Goal: Task Accomplishment & Management: Complete application form

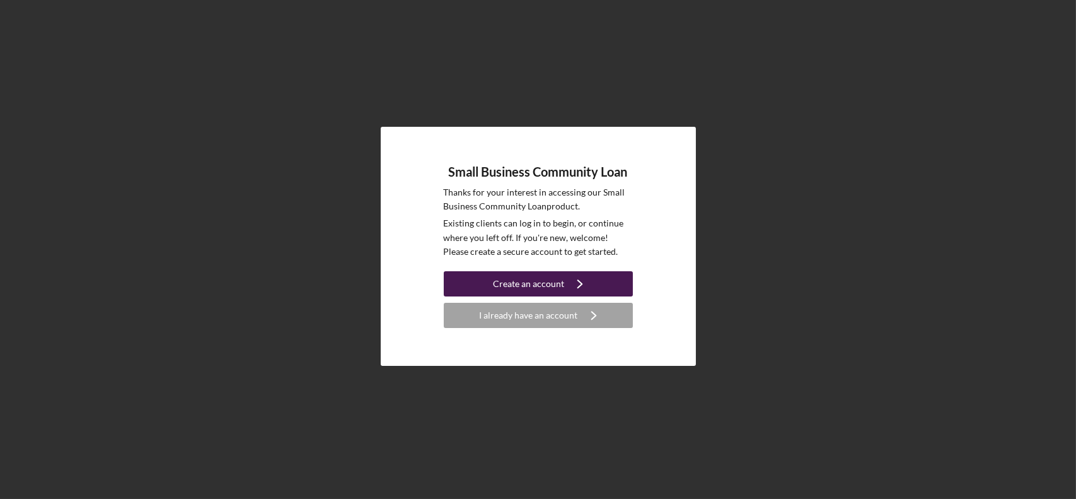
drag, startPoint x: 0, startPoint y: 0, endPoint x: 580, endPoint y: 286, distance: 646.9
click at [580, 286] on icon "Icon/Navigate" at bounding box center [580, 284] width 32 height 32
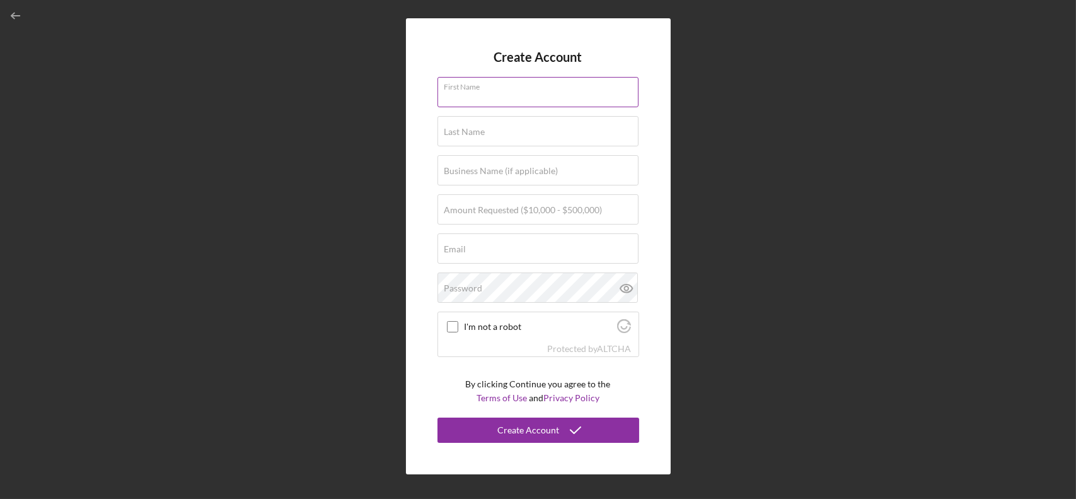
click at [543, 97] on input "First Name" at bounding box center [537, 92] width 201 height 30
type input "[PERSON_NAME]"
type input "Rakov"
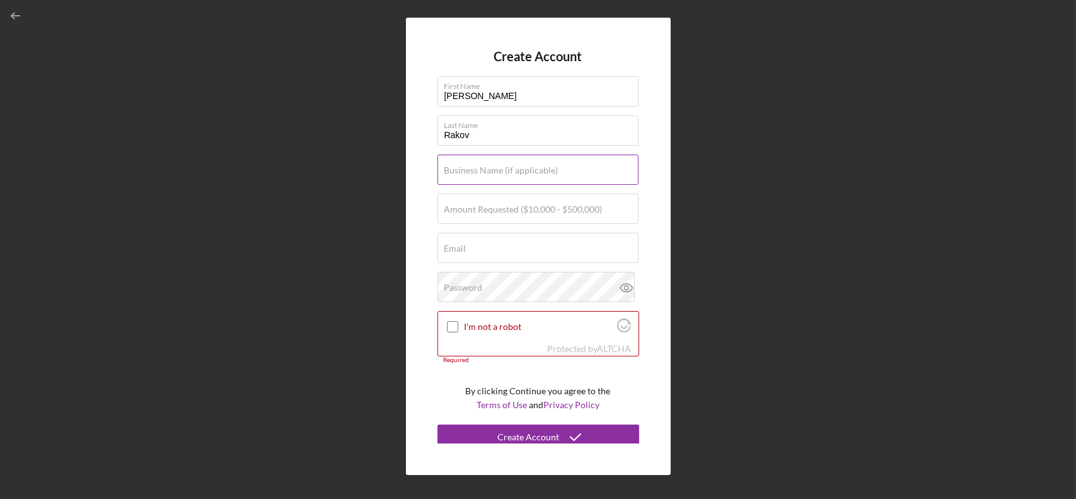
click at [537, 169] on label "Business Name (if applicable)" at bounding box center [501, 170] width 114 height 10
click at [537, 169] on input "Business Name (if applicable)" at bounding box center [537, 169] width 201 height 30
type input "Chroma Prisma LLC"
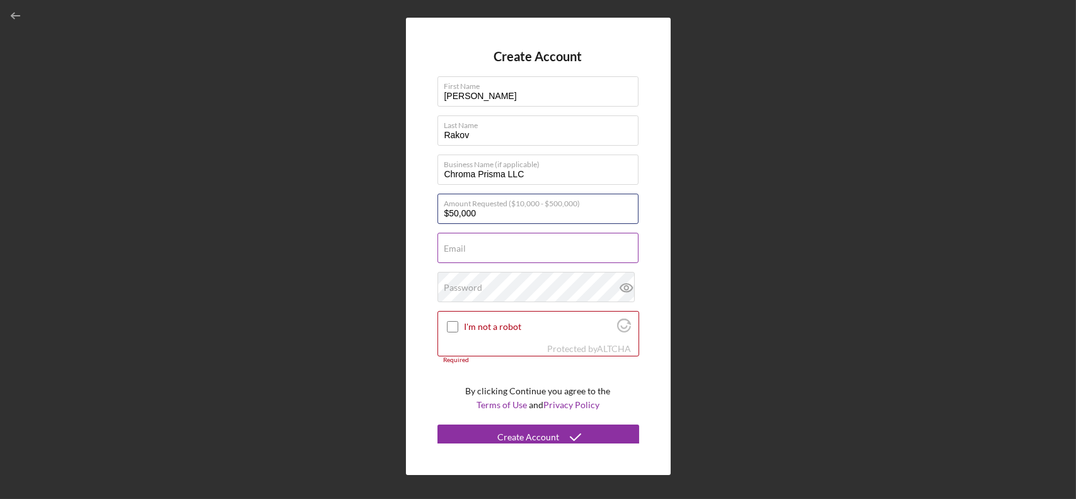
type input "$50,000"
click at [521, 251] on input "Email" at bounding box center [537, 248] width 201 height 30
type input "[EMAIL_ADDRESS][DOMAIN_NAME]"
click at [445, 321] on div at bounding box center [452, 326] width 15 height 15
click at [450, 326] on input "I'm not a robot" at bounding box center [452, 326] width 11 height 11
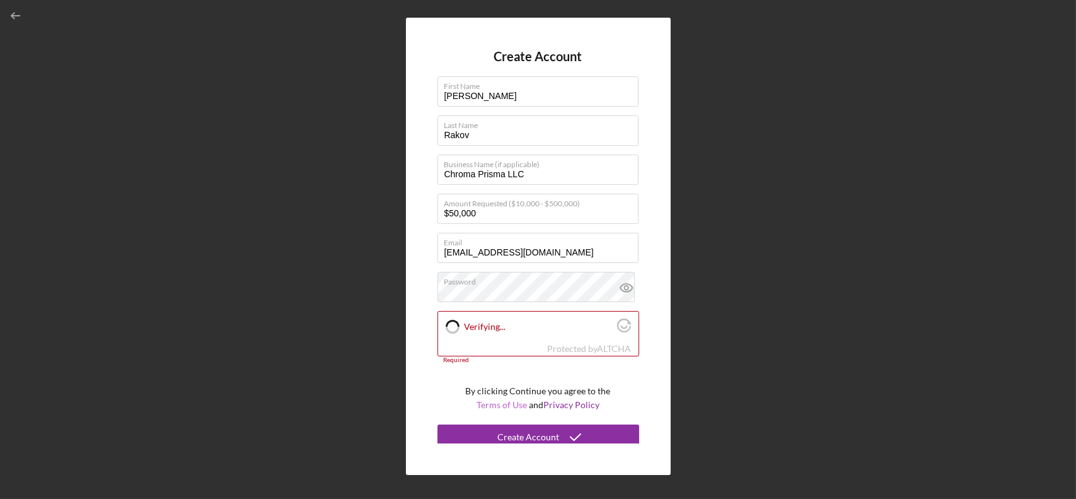
checkbox input "true"
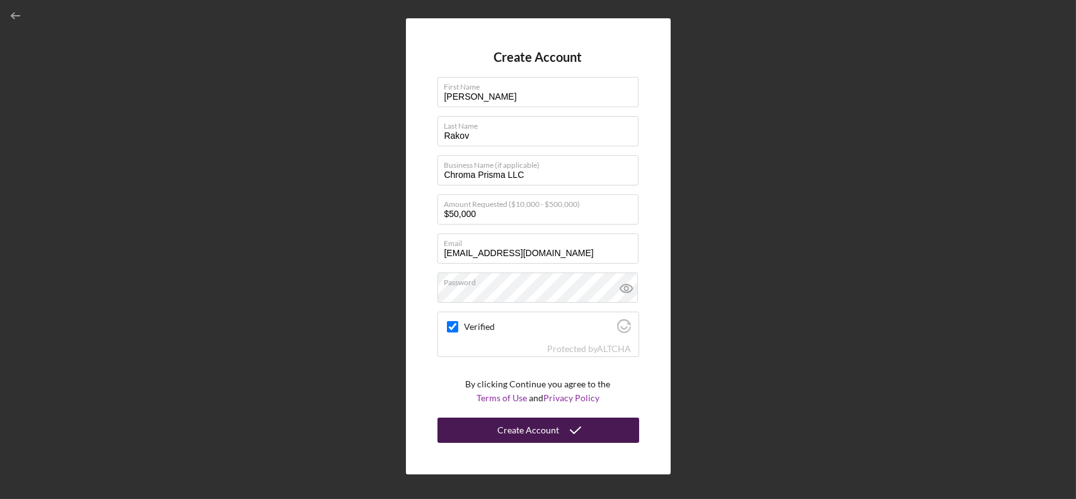
click at [550, 432] on div "Create Account" at bounding box center [529, 429] width 62 height 25
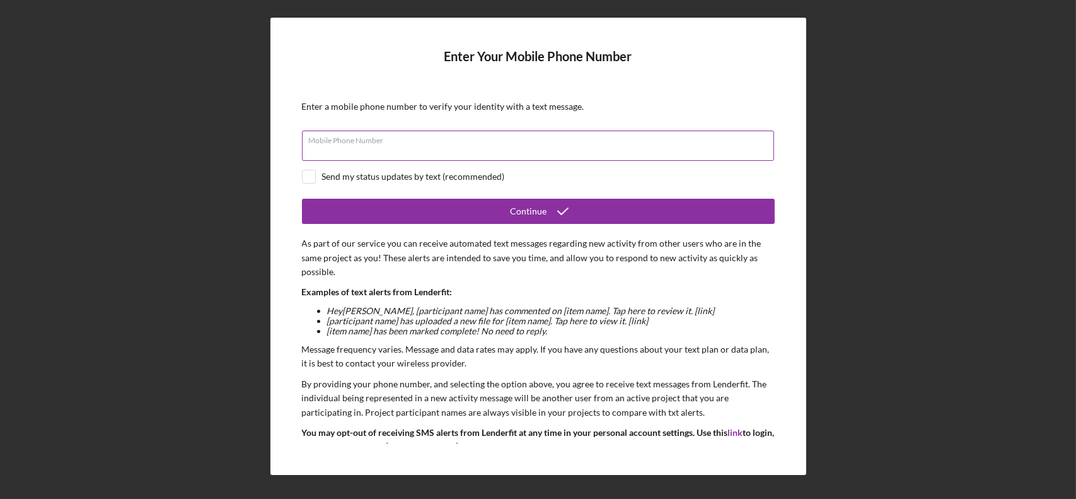
click at [427, 147] on input "Mobile Phone Number" at bounding box center [538, 145] width 472 height 30
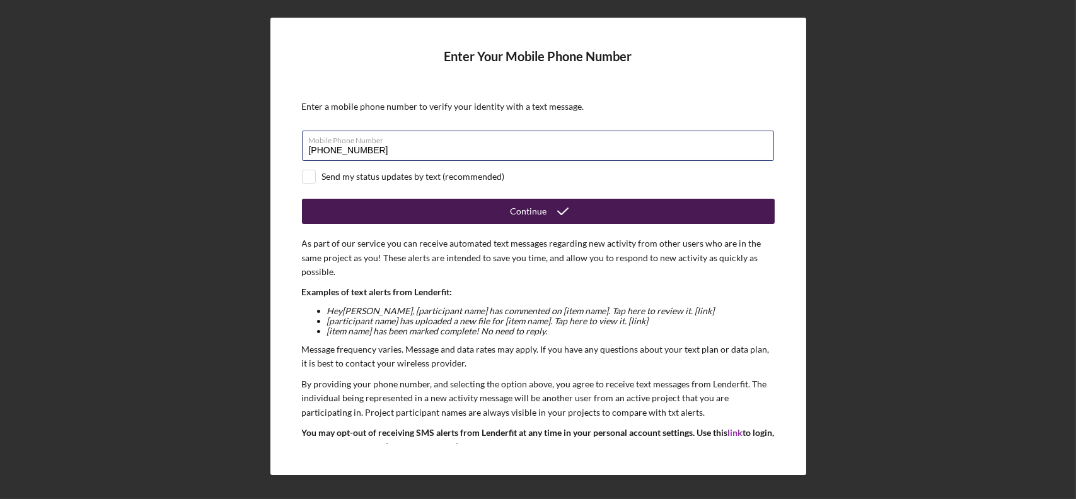
type input "[PHONE_NUMBER]"
click at [451, 209] on button "Continue" at bounding box center [538, 211] width 473 height 25
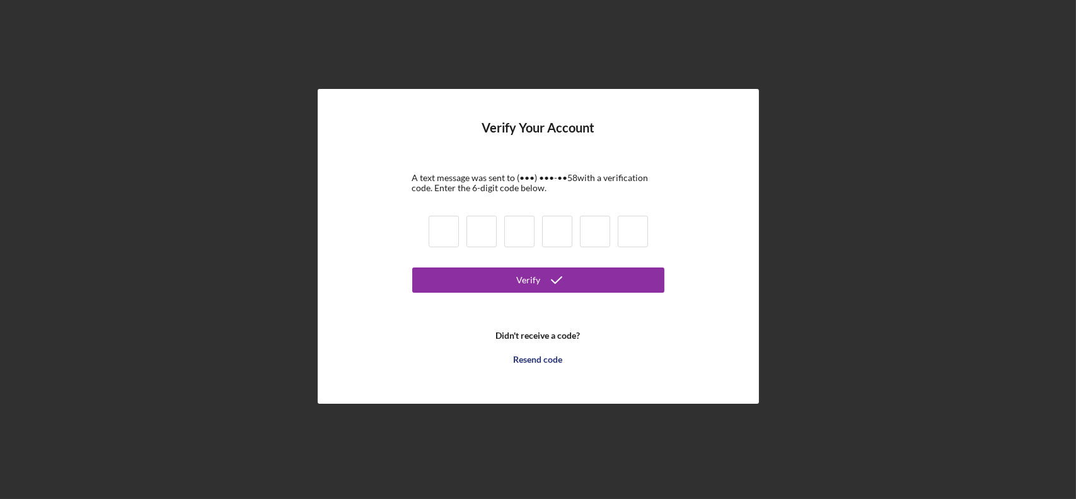
click at [447, 227] on input at bounding box center [444, 232] width 30 height 32
type input "1"
type input "9"
type input "2"
type input "0"
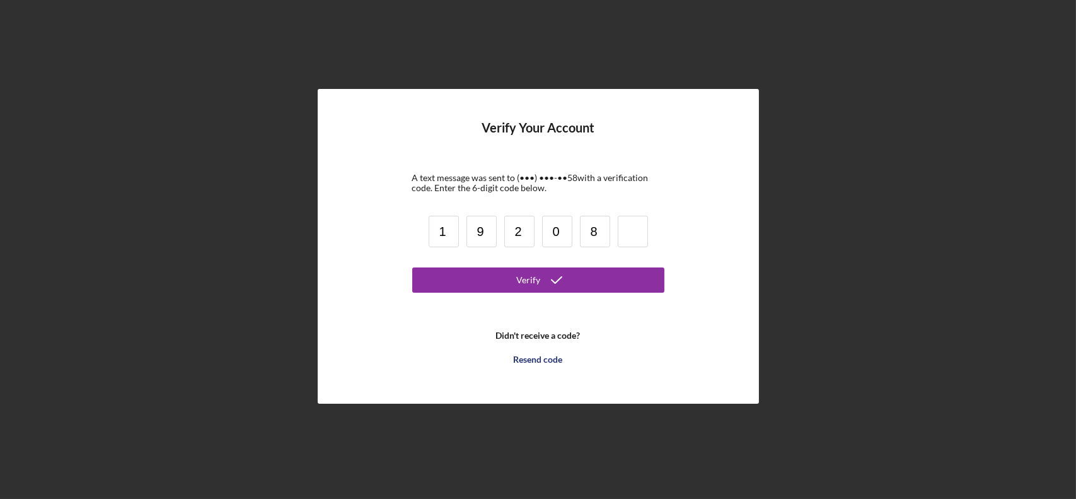
type input "8"
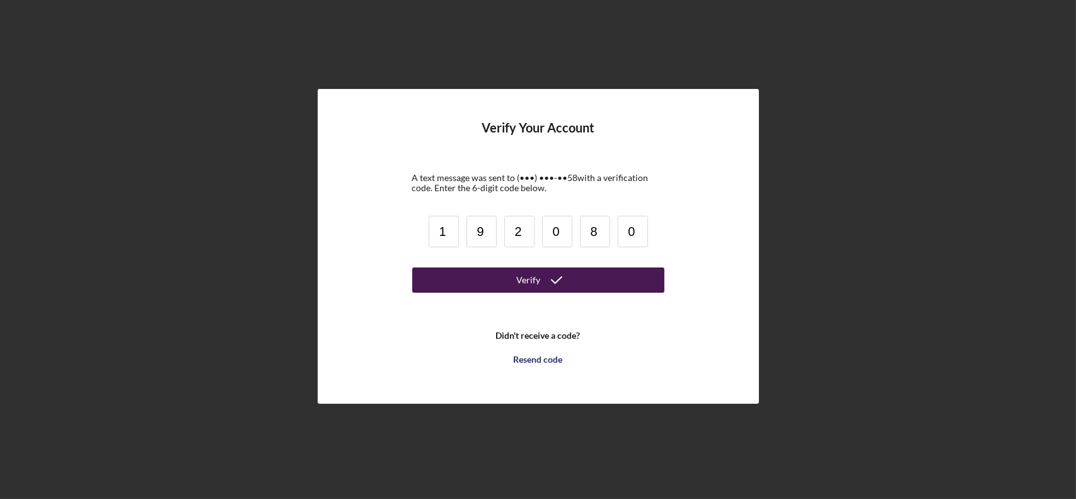
type input "0"
click at [535, 282] on div "Verify" at bounding box center [529, 279] width 24 height 25
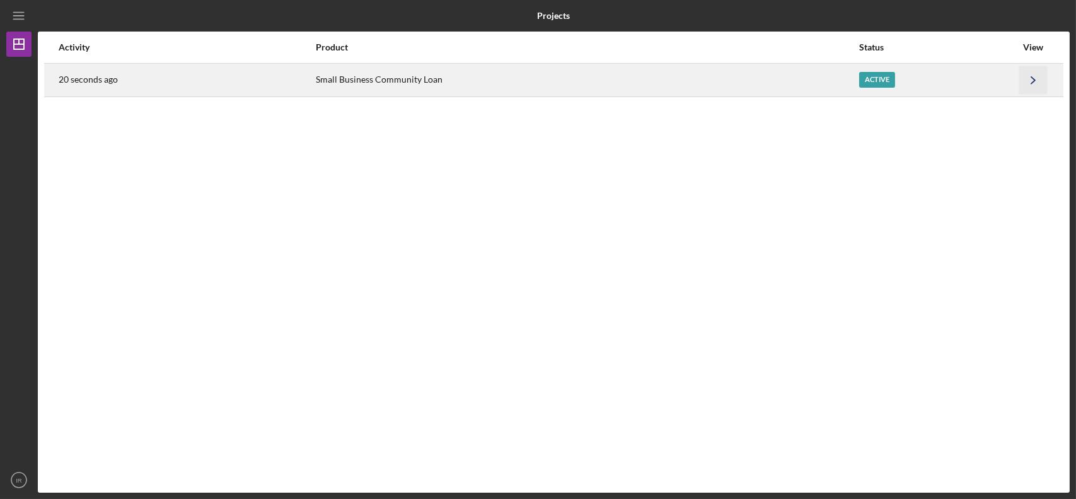
click at [1034, 79] on polyline "button" at bounding box center [1033, 79] width 4 height 7
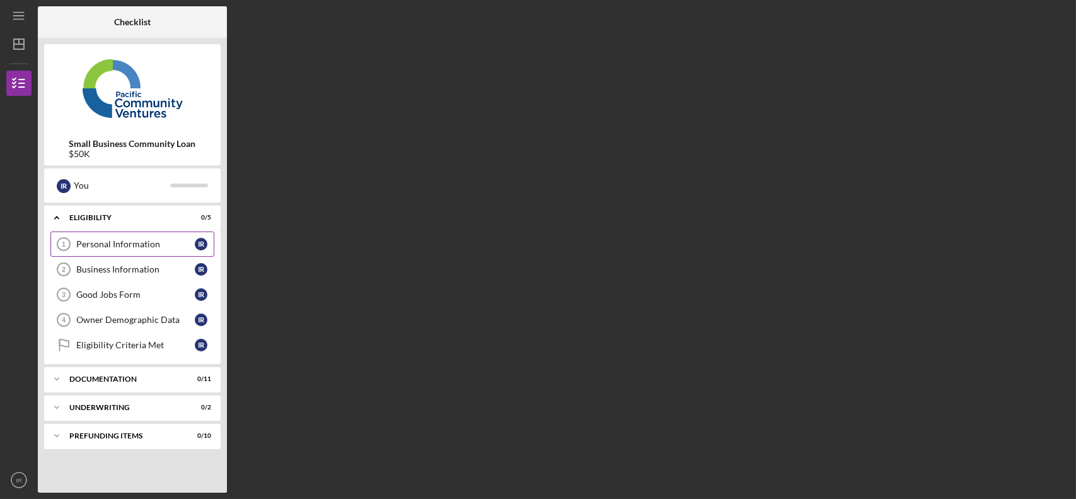
click at [146, 245] on div "Personal Information" at bounding box center [135, 244] width 118 height 10
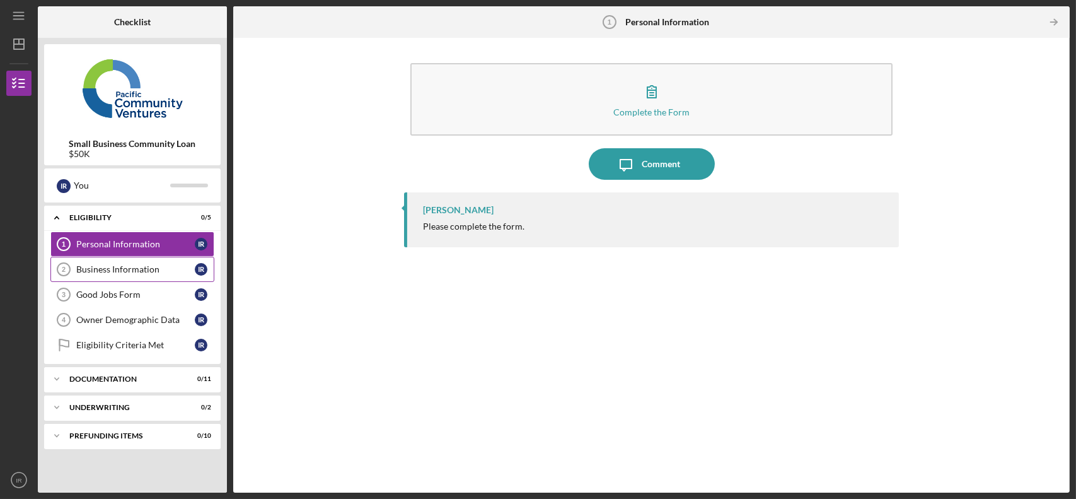
click at [113, 269] on div "Business Information" at bounding box center [135, 269] width 118 height 10
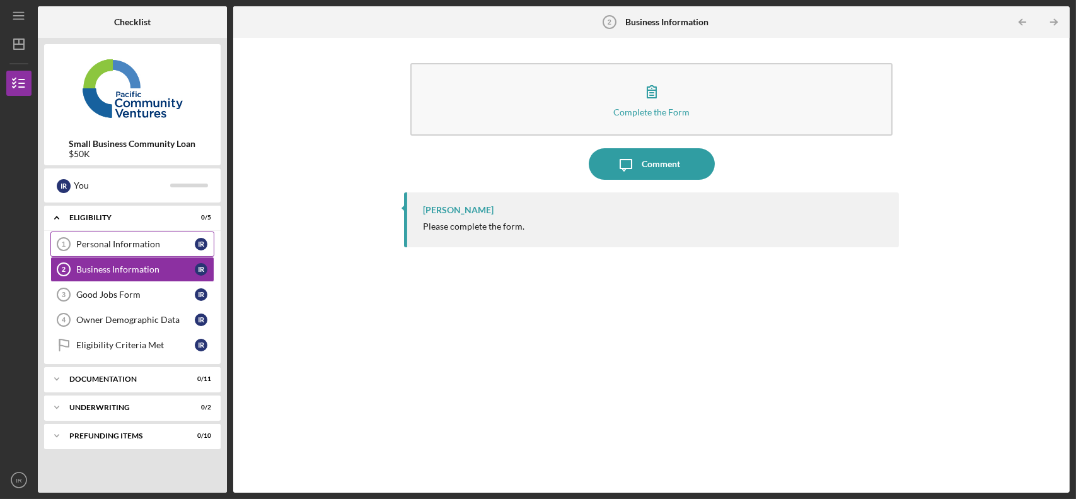
click at [146, 241] on div "Personal Information" at bounding box center [135, 244] width 118 height 10
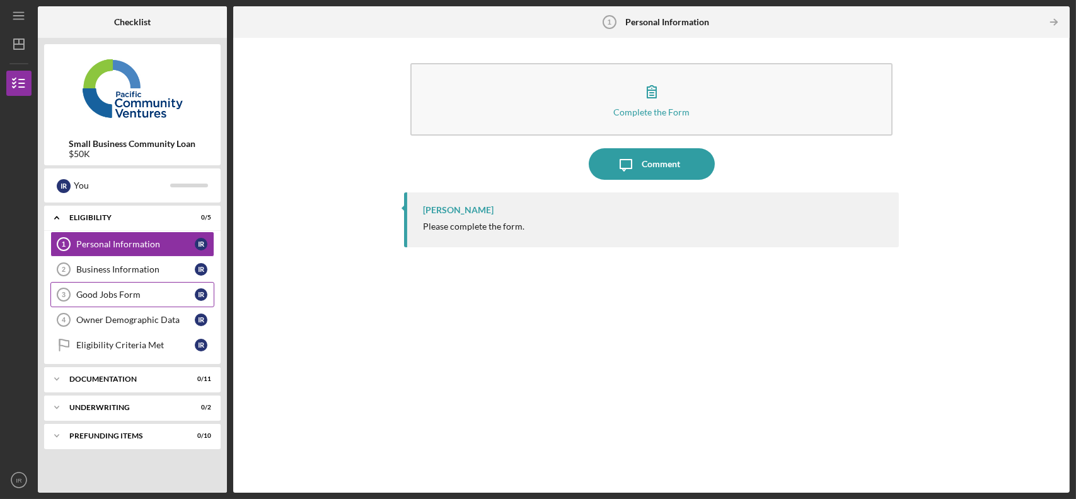
click at [144, 304] on link "Good Jobs Form 3 Good Jobs Form I R" at bounding box center [132, 294] width 164 height 25
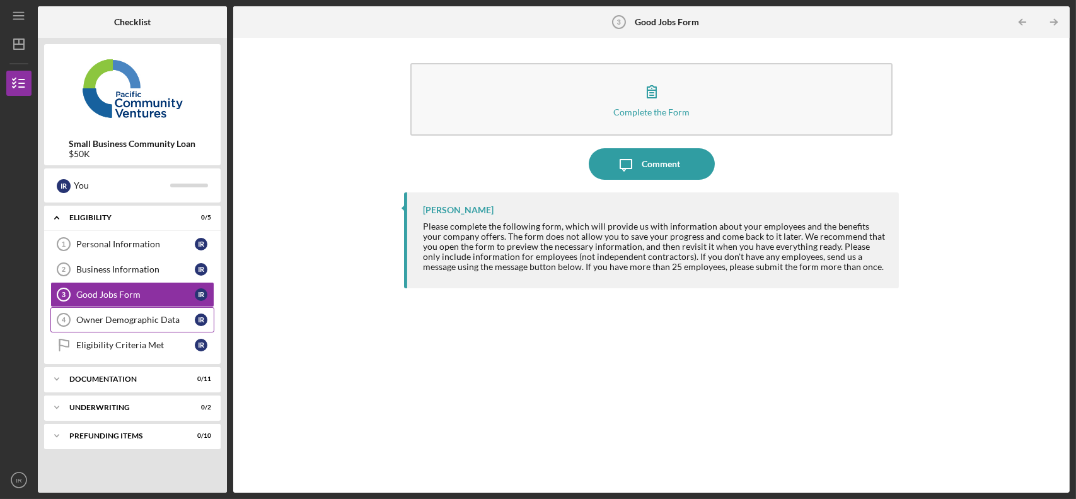
click at [149, 321] on div "Owner Demographic Data" at bounding box center [135, 319] width 118 height 10
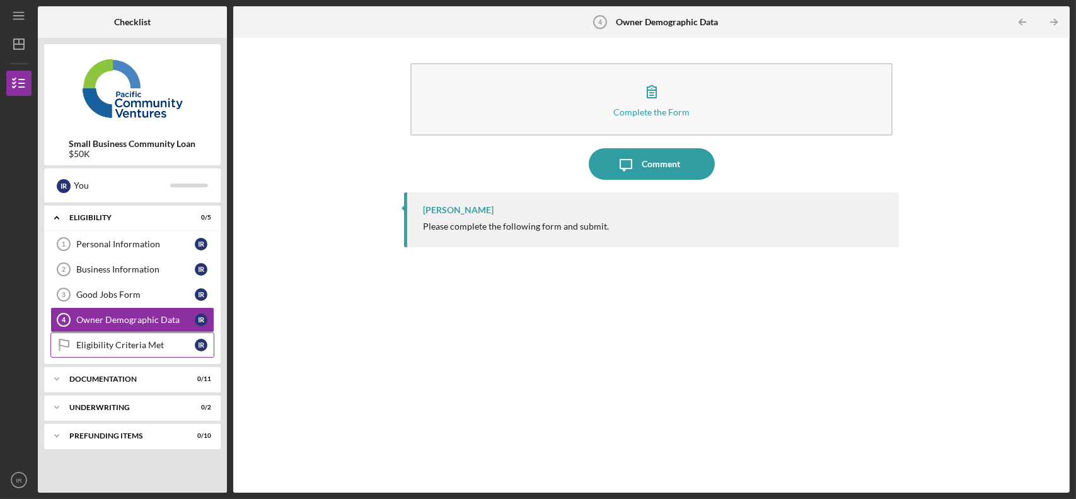
click at [150, 343] on div "Eligibility Criteria Met" at bounding box center [135, 345] width 118 height 10
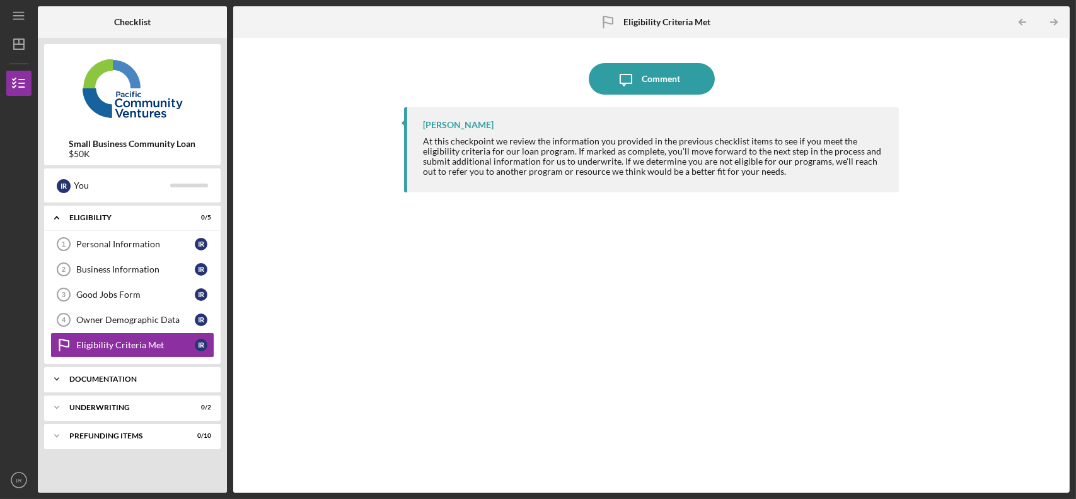
click at [136, 379] on div "Documentation" at bounding box center [137, 379] width 136 height 8
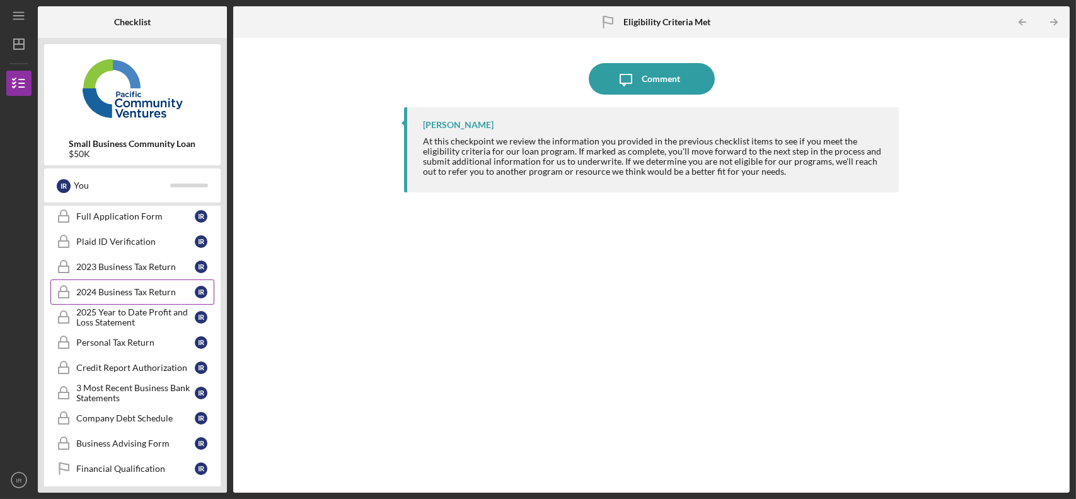
scroll to position [251, 0]
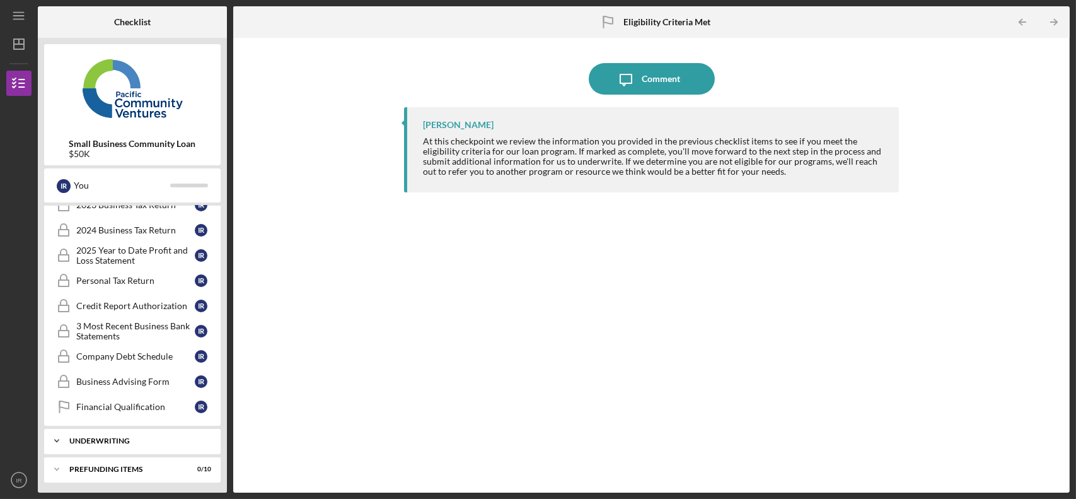
click at [124, 437] on div "Underwriting" at bounding box center [137, 441] width 136 height 8
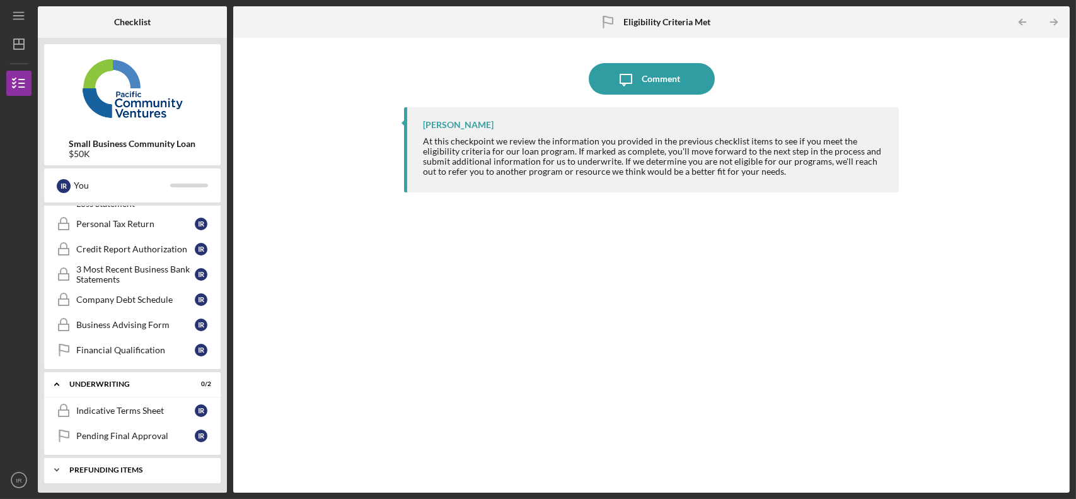
click at [134, 468] on div "Prefunding Items" at bounding box center [137, 470] width 136 height 8
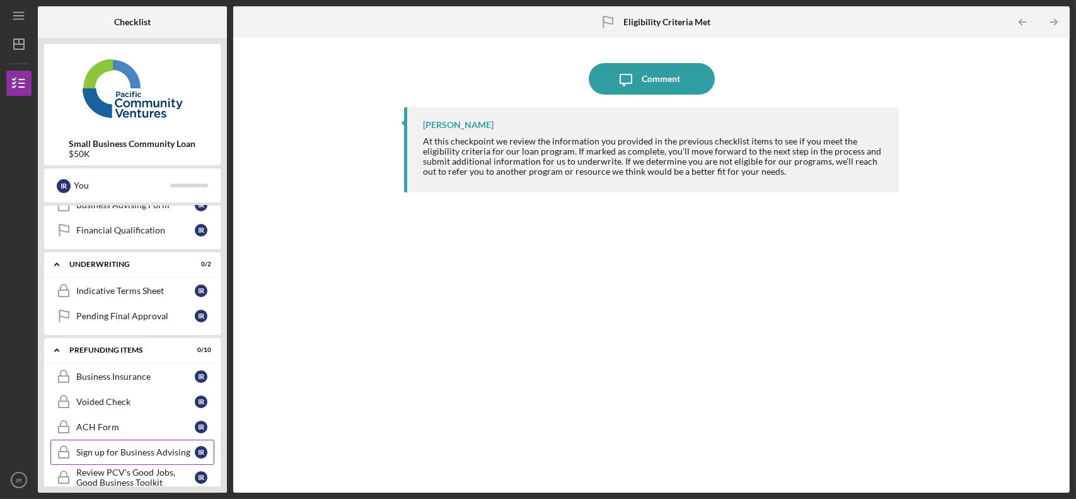
scroll to position [497, 0]
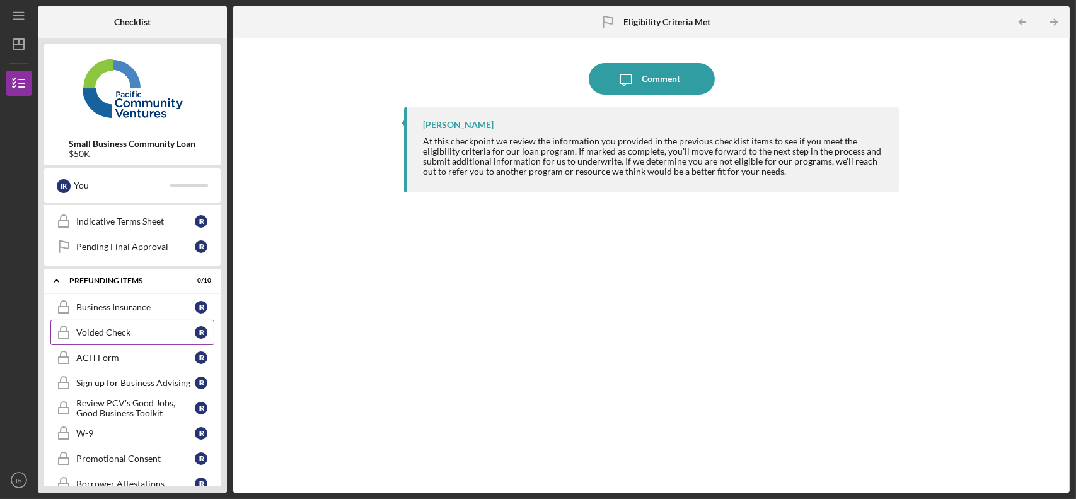
click at [137, 329] on div "Voided Check" at bounding box center [135, 332] width 118 height 10
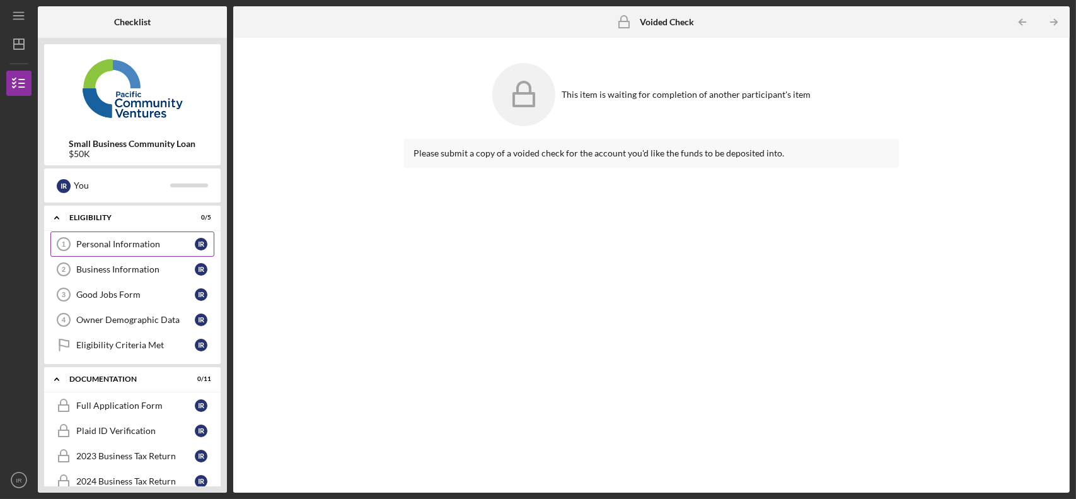
click at [108, 242] on div "Personal Information" at bounding box center [135, 244] width 118 height 10
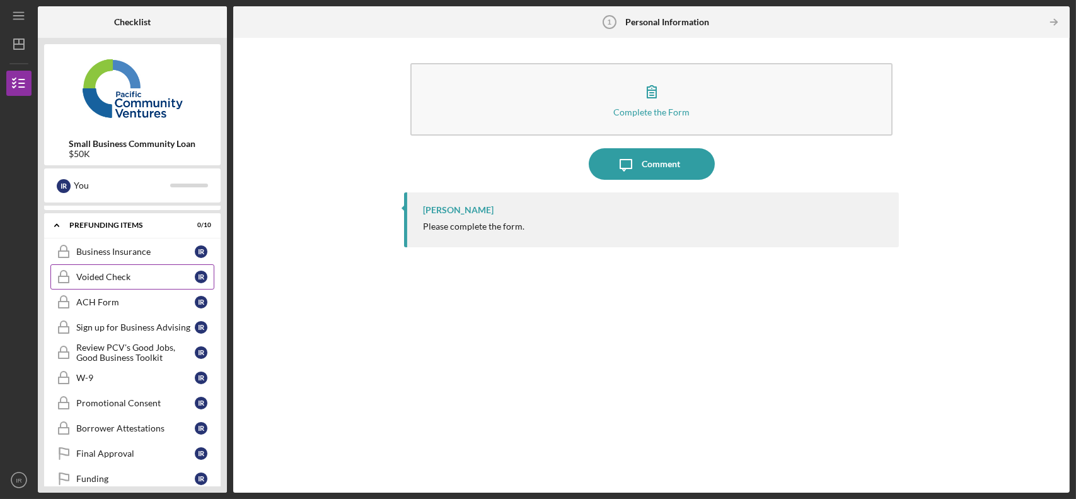
scroll to position [565, 0]
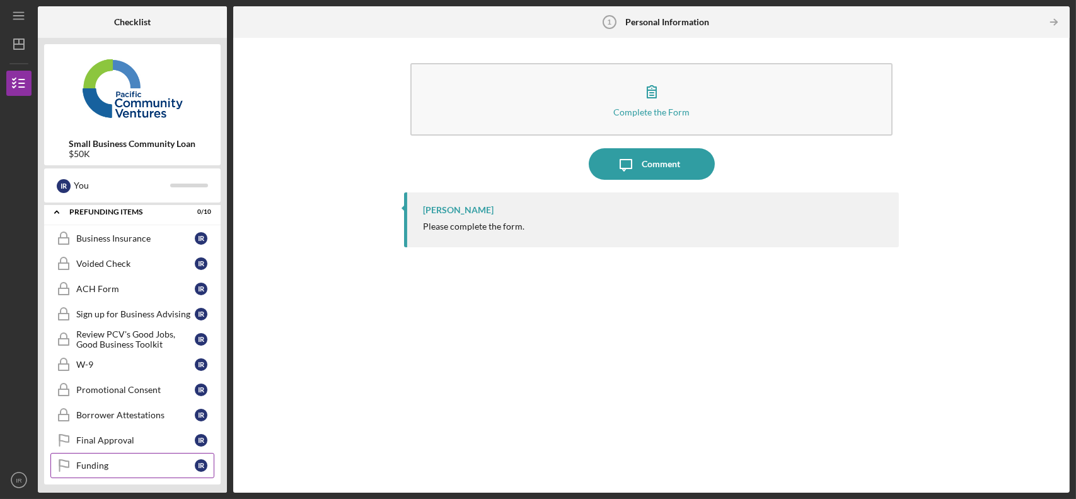
click at [133, 460] on div "Funding" at bounding box center [135, 465] width 118 height 10
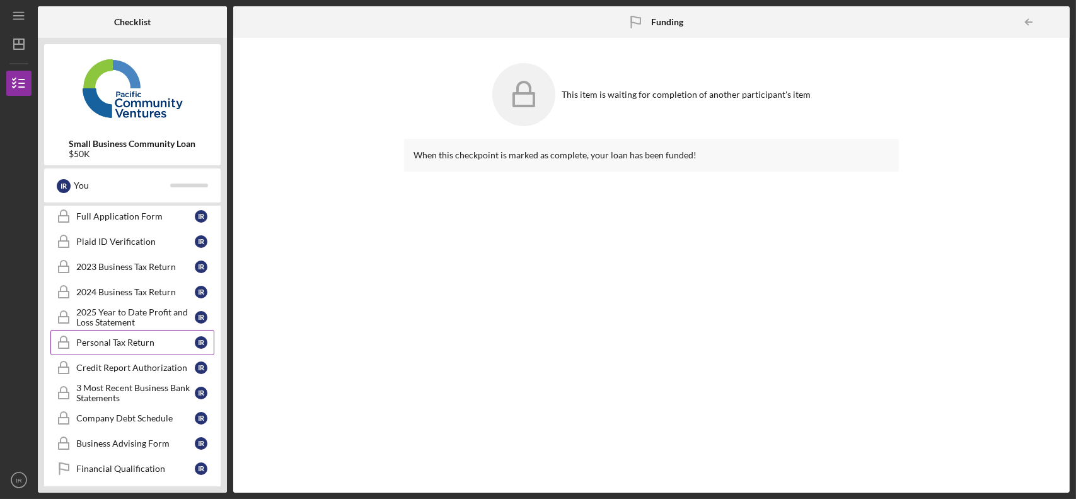
scroll to position [252, 0]
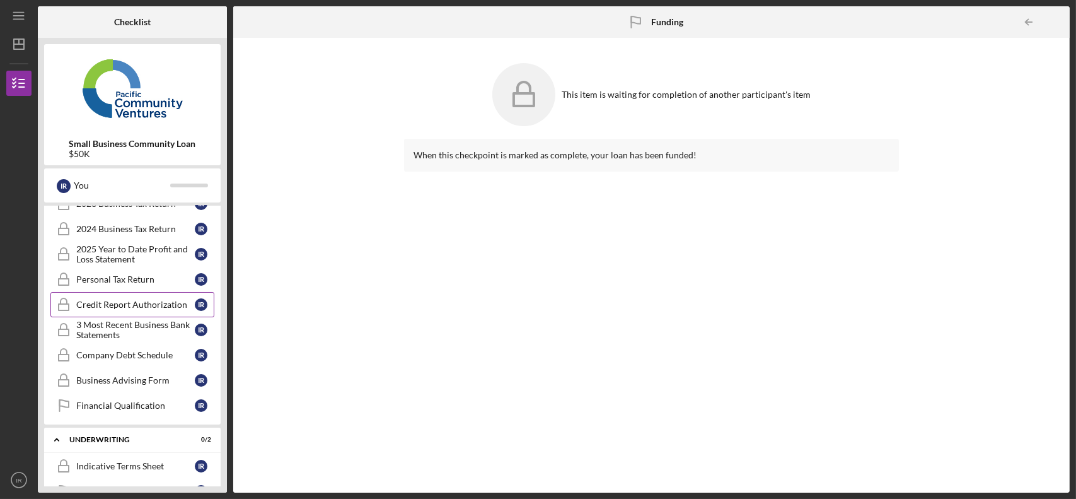
click at [137, 302] on div "Credit Report Authorization" at bounding box center [135, 304] width 118 height 10
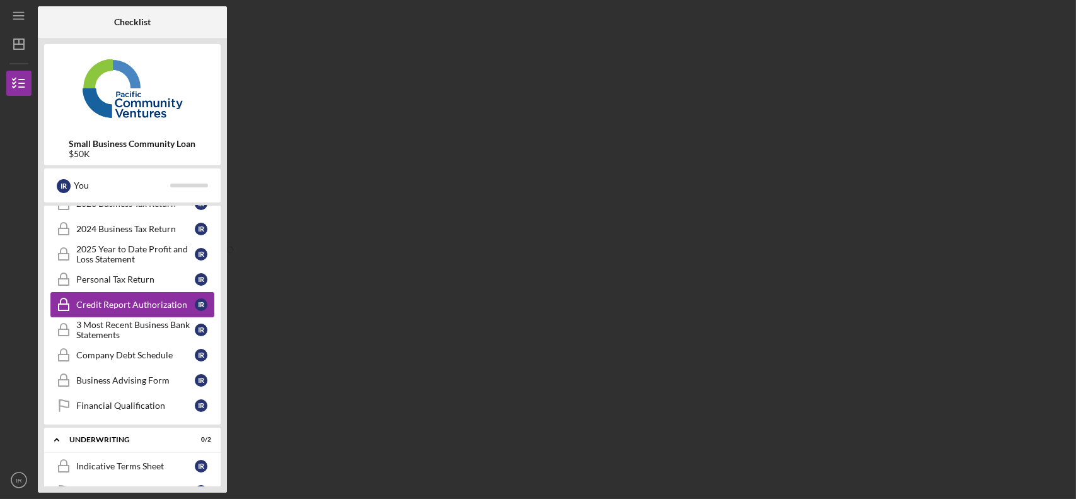
click at [137, 303] on div "Credit Report Authorization" at bounding box center [135, 304] width 118 height 10
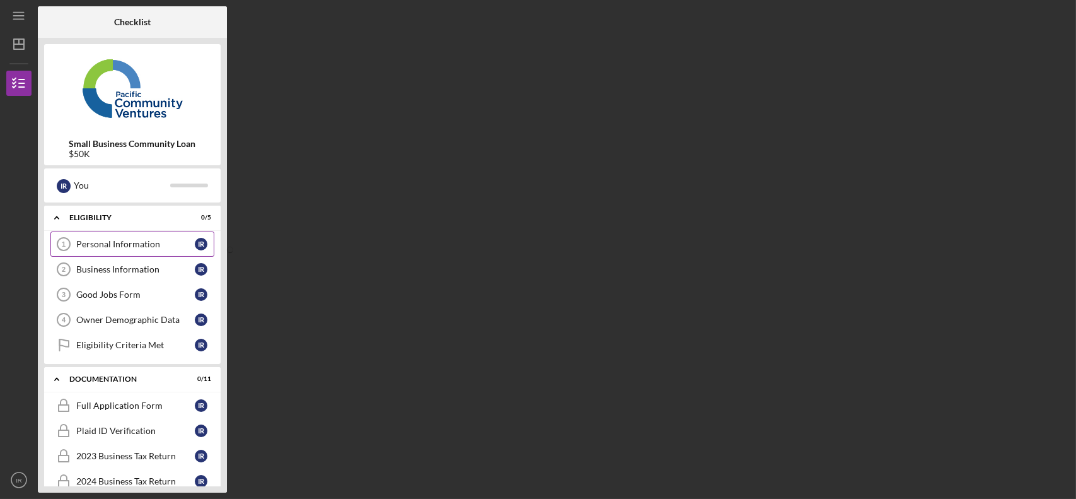
click at [121, 234] on link "Personal Information 1 Personal Information I R" at bounding box center [132, 243] width 164 height 25
click at [154, 237] on link "Personal Information 1 Personal Information I R" at bounding box center [132, 243] width 164 height 25
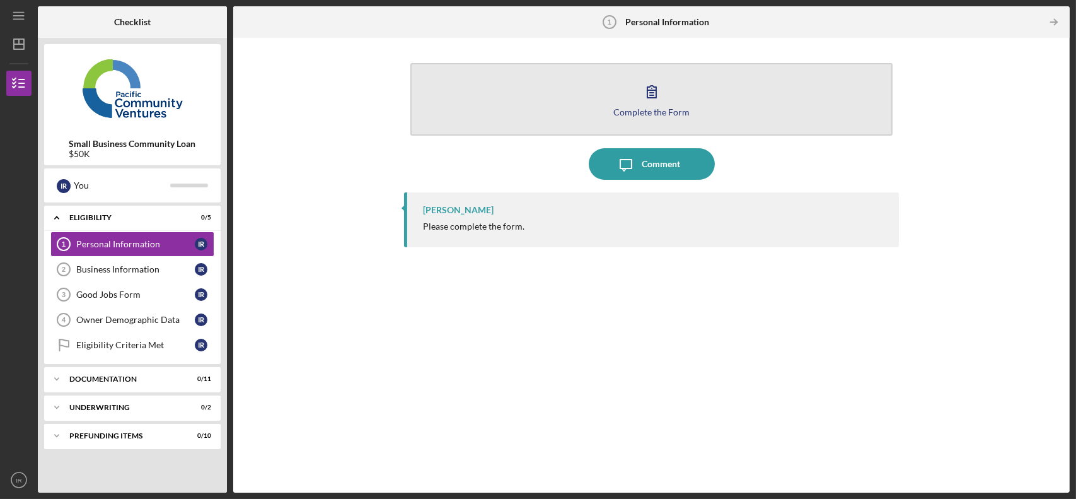
click at [653, 95] on icon "button" at bounding box center [651, 92] width 9 height 12
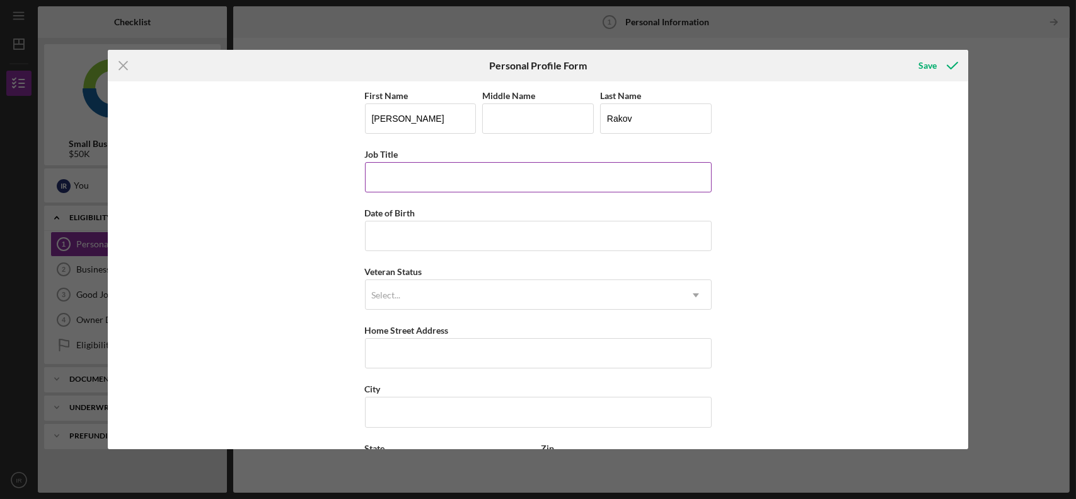
click at [432, 176] on input "Job Title" at bounding box center [538, 177] width 347 height 30
click at [434, 230] on input "Date of Birth" at bounding box center [538, 236] width 347 height 30
type input "02/17/1991"
click at [451, 293] on div "Select..." at bounding box center [523, 294] width 315 height 29
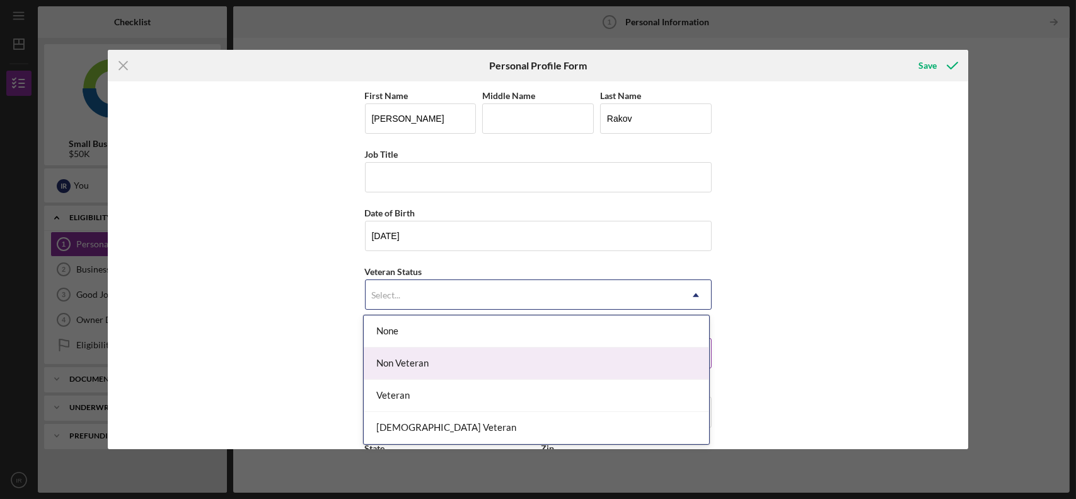
click at [451, 366] on div "Non Veteran" at bounding box center [536, 363] width 345 height 32
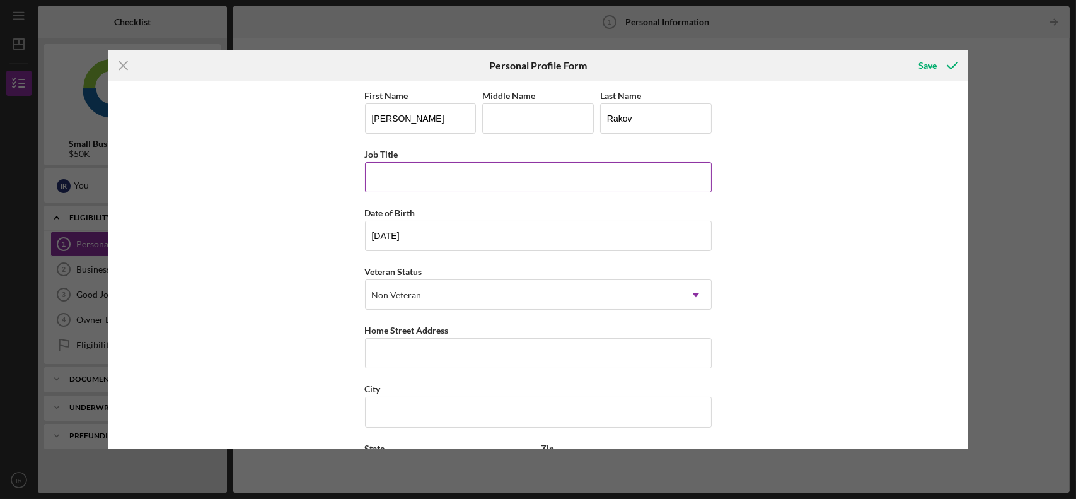
click at [445, 178] on input "Job Title" at bounding box center [538, 177] width 347 height 30
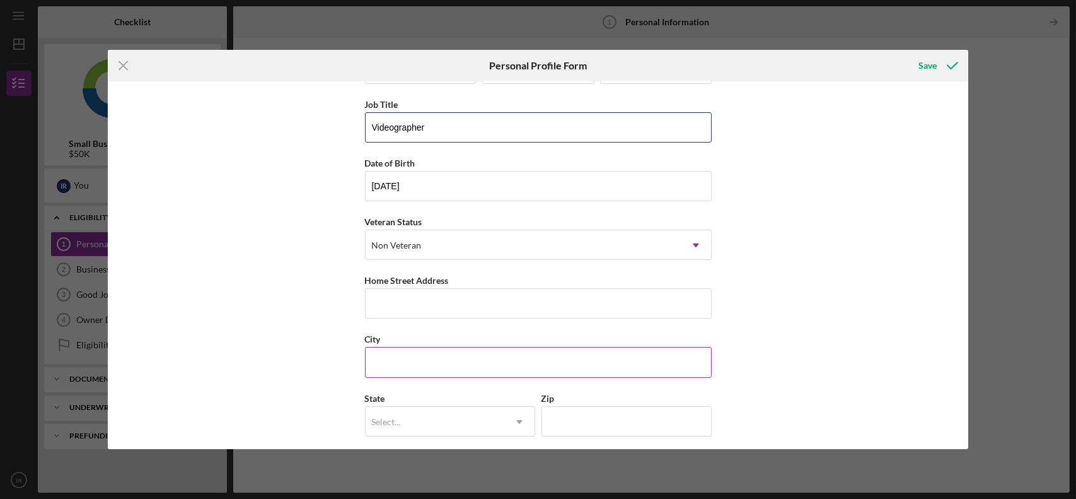
scroll to position [63, 0]
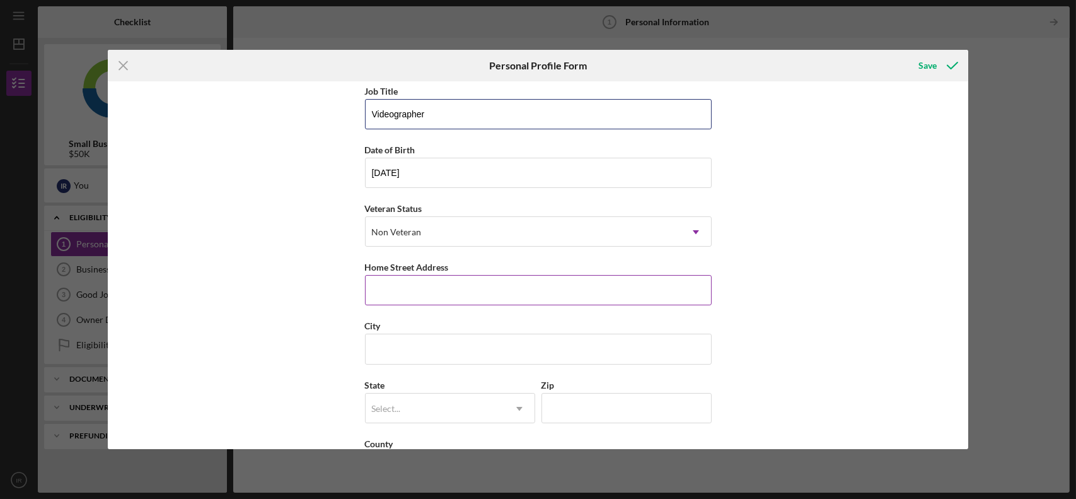
type input "Videographer"
click at [459, 287] on input "Home Street Address" at bounding box center [538, 290] width 347 height 30
type input "338 Pioneer Drive"
type input "Glendale"
type input "CA"
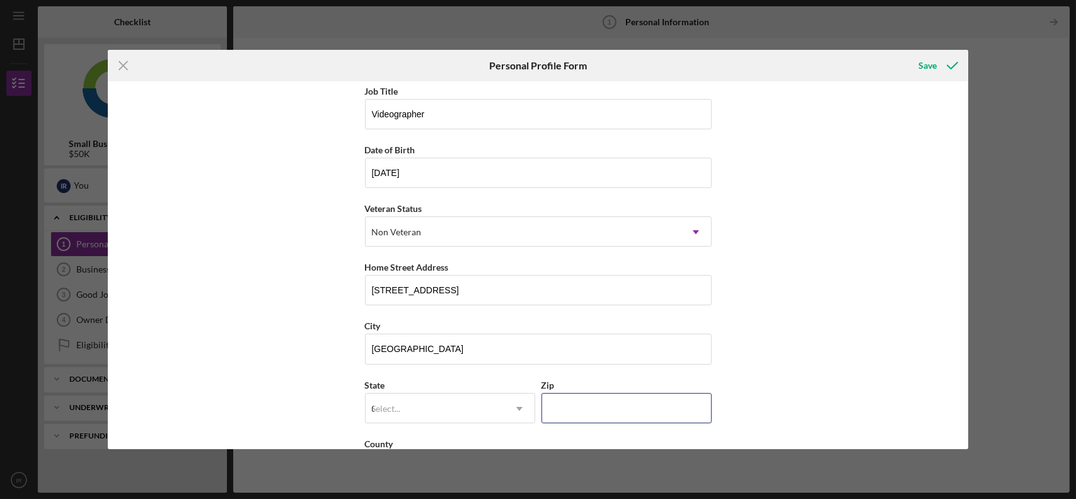
type input "91203"
type input "United States"
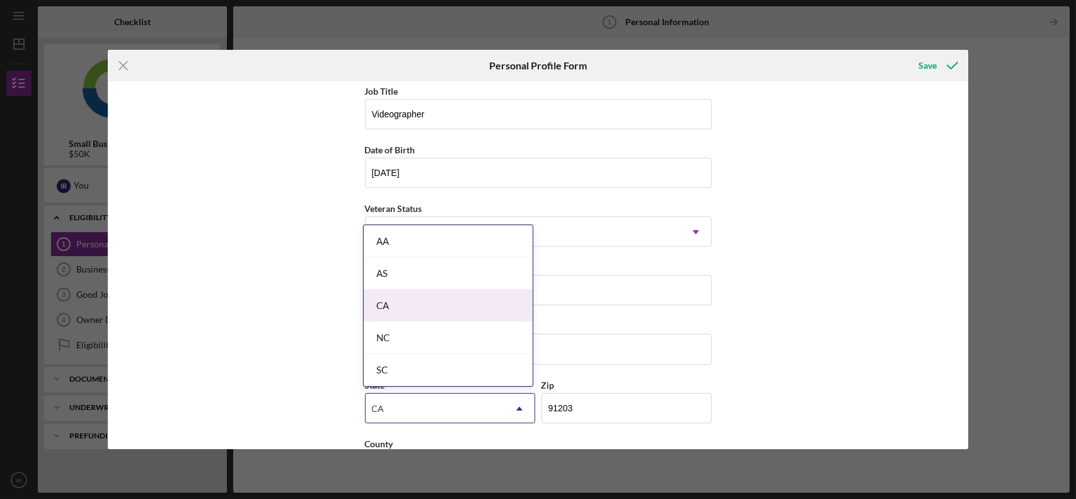
click at [460, 306] on div "CA" at bounding box center [448, 305] width 169 height 32
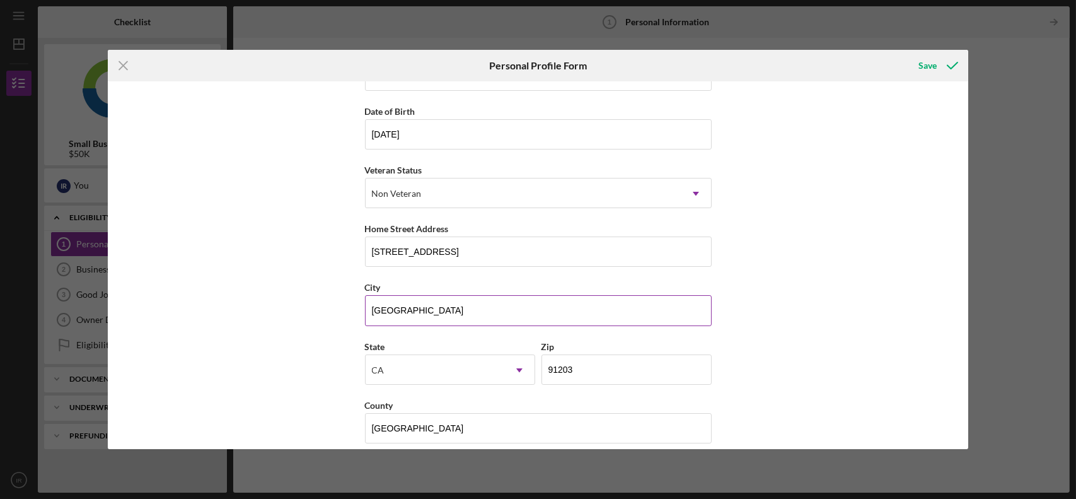
scroll to position [113, 0]
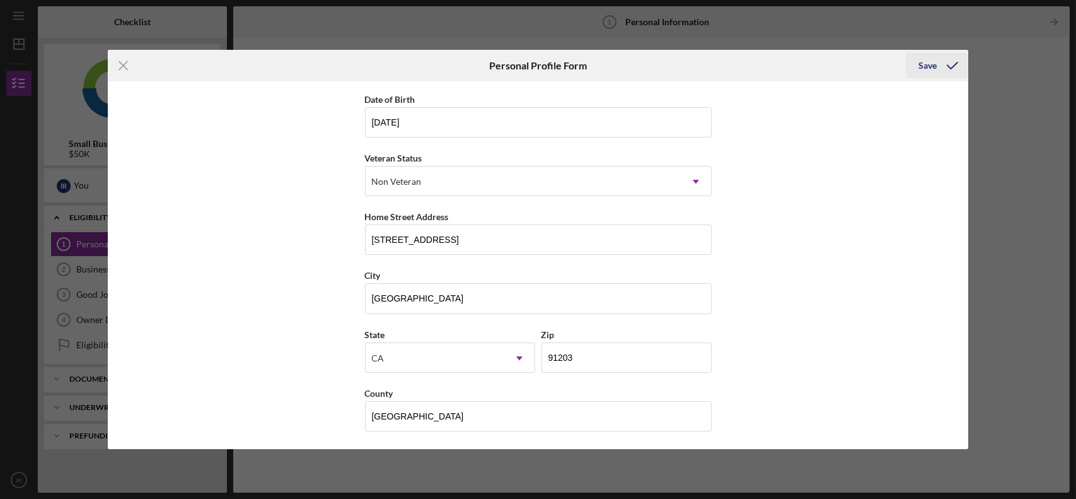
click at [945, 68] on icon "submit" at bounding box center [953, 66] width 32 height 32
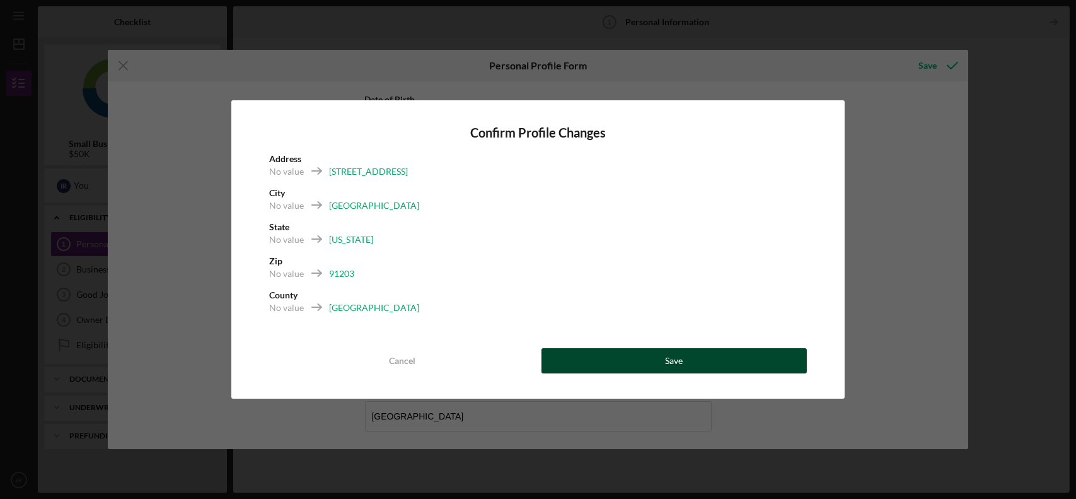
click at [710, 362] on button "Save" at bounding box center [674, 360] width 266 height 25
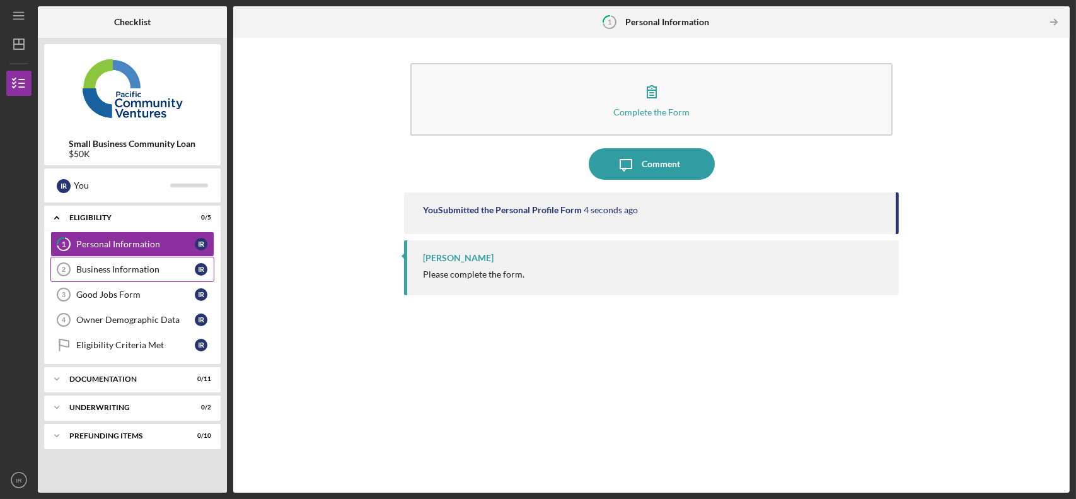
click at [142, 265] on div "Business Information" at bounding box center [135, 269] width 118 height 10
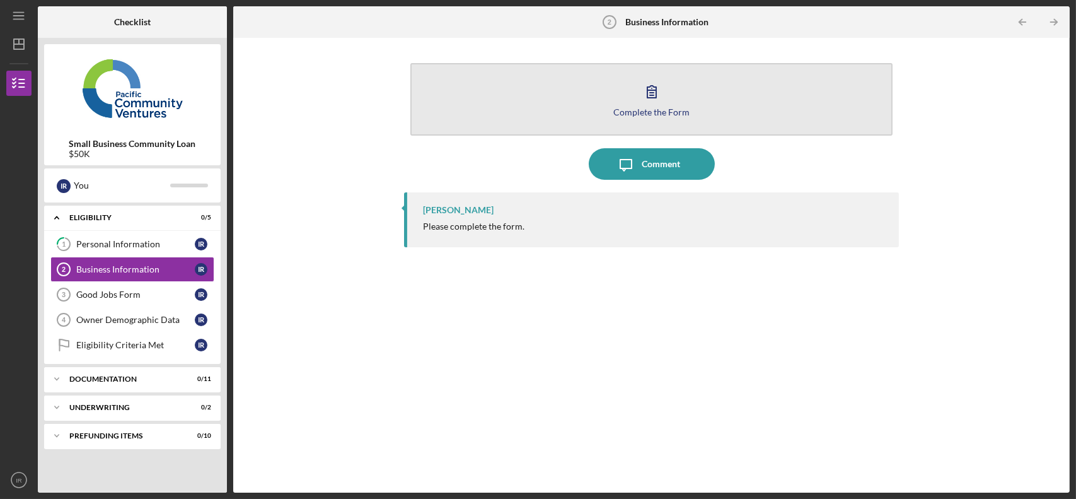
click at [664, 89] on icon "button" at bounding box center [652, 92] width 32 height 32
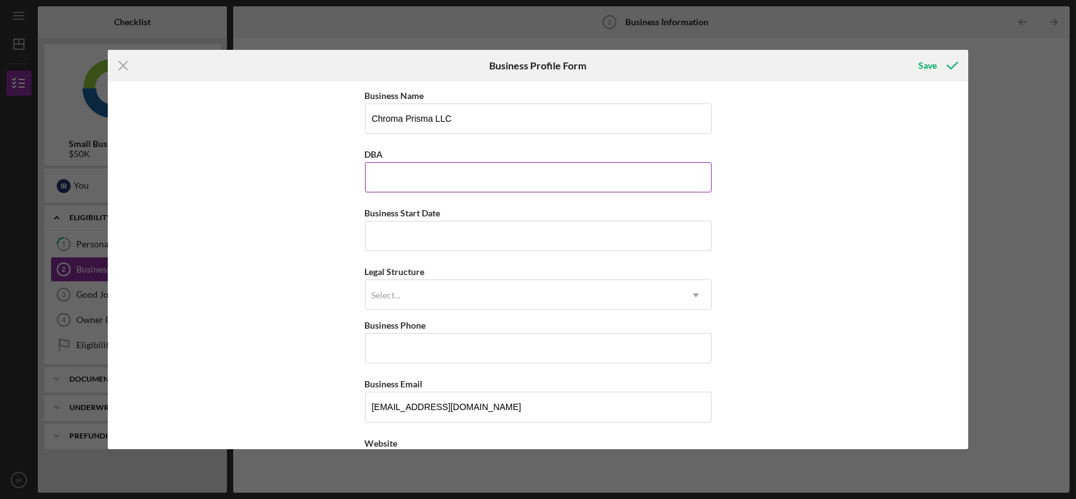
click at [465, 180] on input "DBA" at bounding box center [538, 177] width 347 height 30
type input "Ivan Rakov Films"
click at [465, 238] on input "Business Start Date" at bounding box center [538, 236] width 347 height 30
type input "03/23/2023"
click at [472, 292] on div "Select..." at bounding box center [523, 294] width 315 height 29
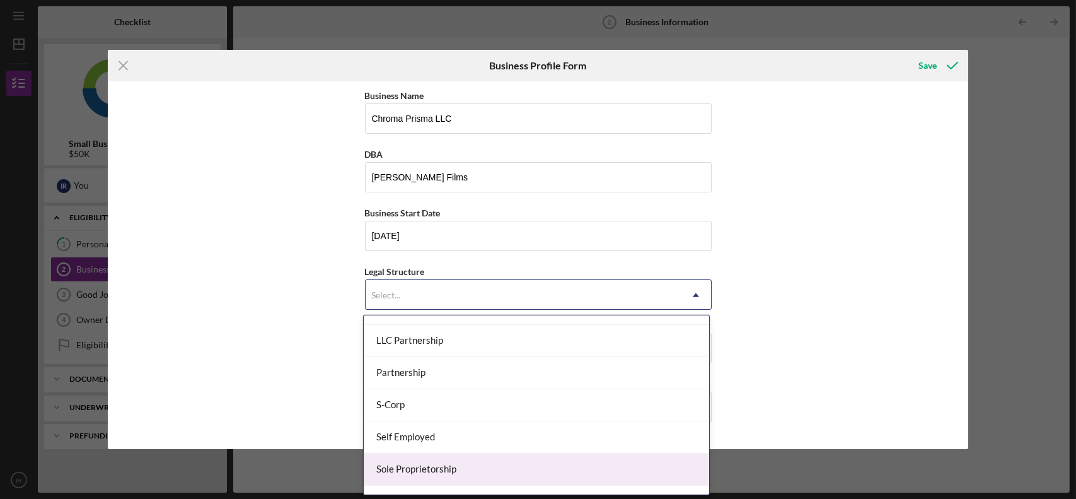
scroll to position [239, 0]
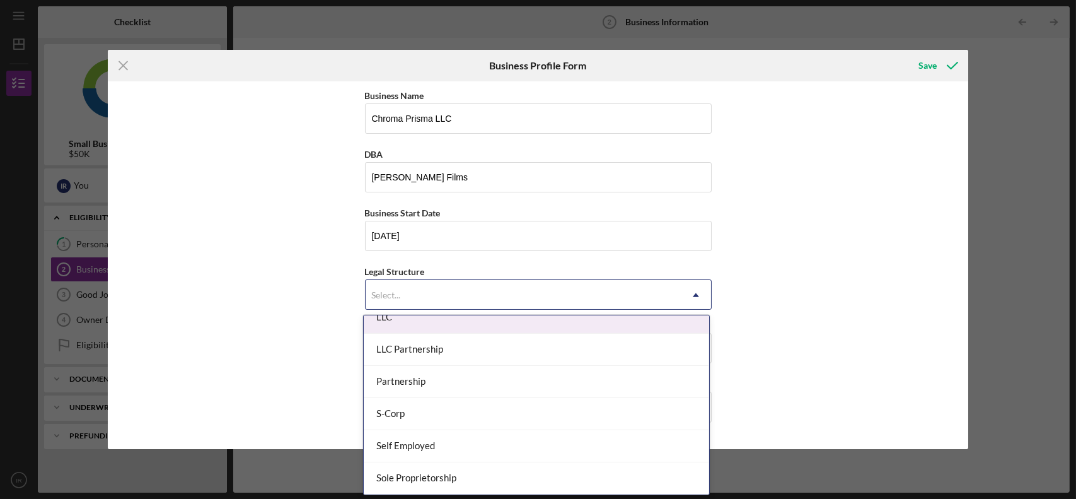
click at [461, 326] on div "LLC" at bounding box center [536, 317] width 345 height 32
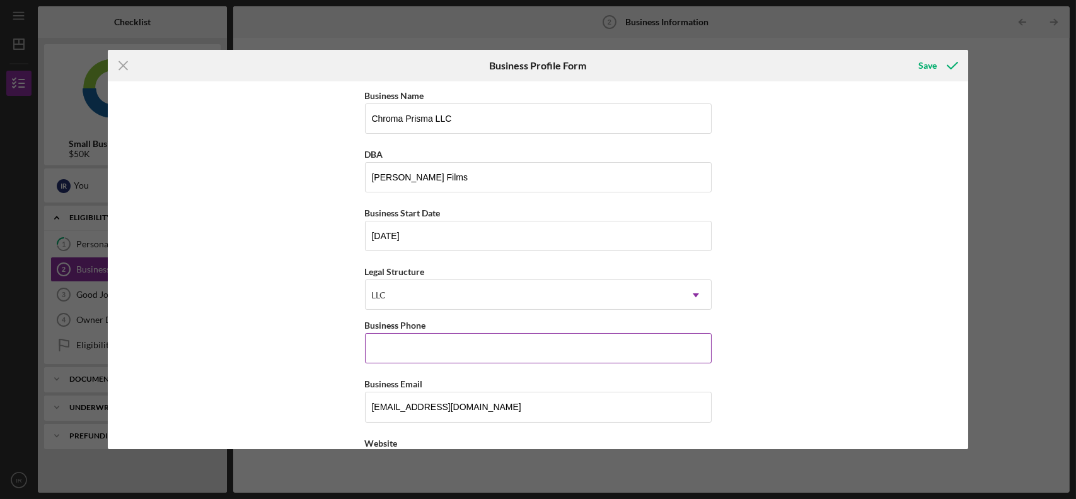
click at [457, 350] on input "Business Phone" at bounding box center [538, 348] width 347 height 30
type input "[PHONE_NUMBER]"
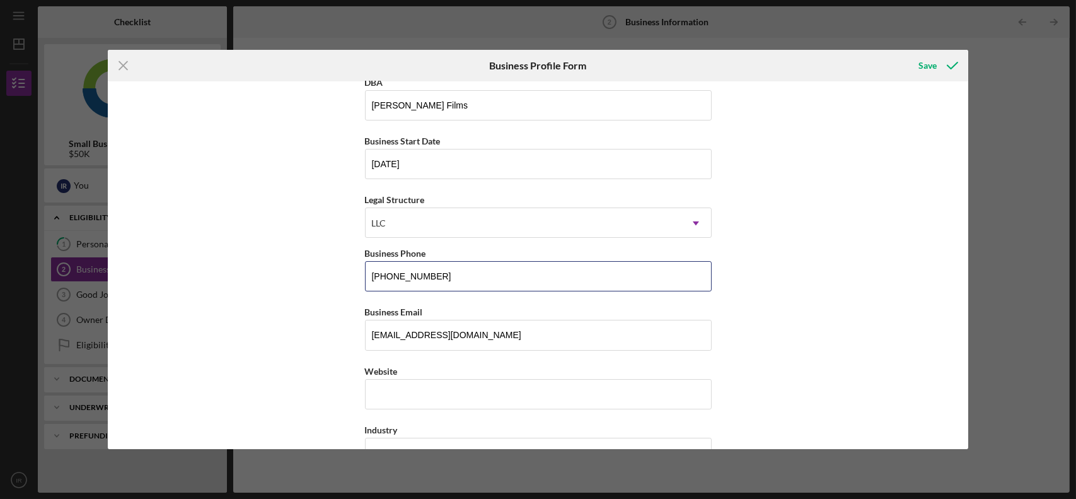
scroll to position [126, 0]
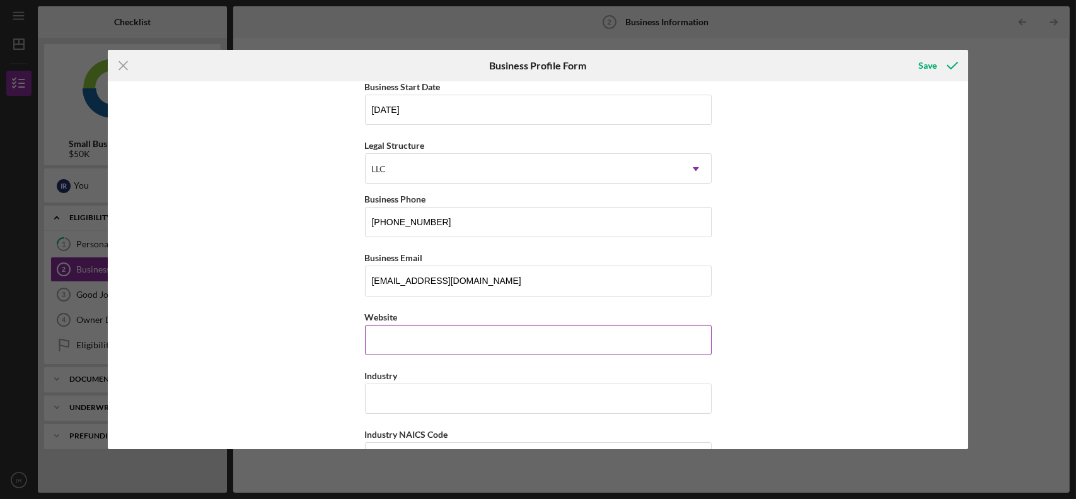
click at [466, 329] on input "Website" at bounding box center [538, 340] width 347 height 30
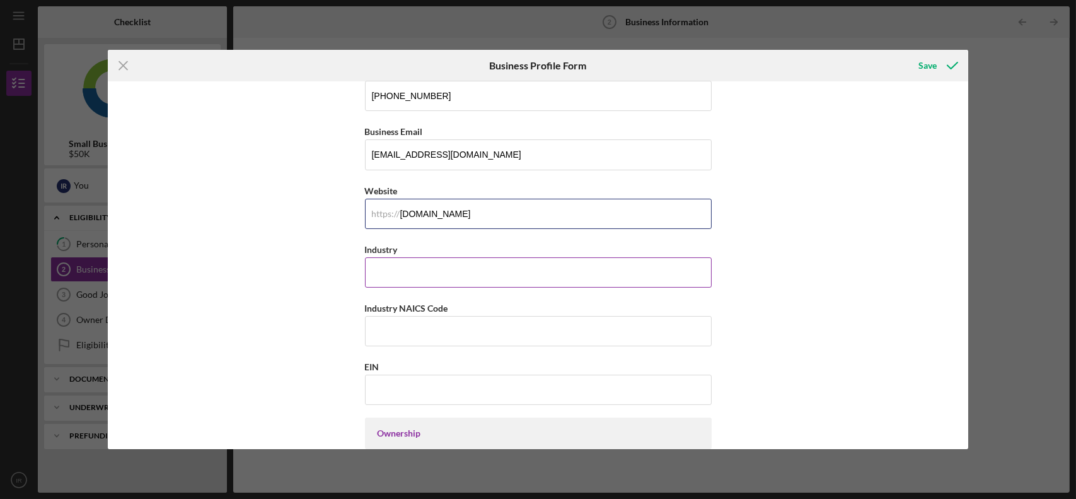
type input "ivanrakovfilms.com"
click at [449, 275] on input "Industry" at bounding box center [538, 272] width 347 height 30
click at [451, 270] on input "Industry" at bounding box center [538, 272] width 347 height 30
click at [432, 393] on input "EIN" at bounding box center [538, 389] width 347 height 30
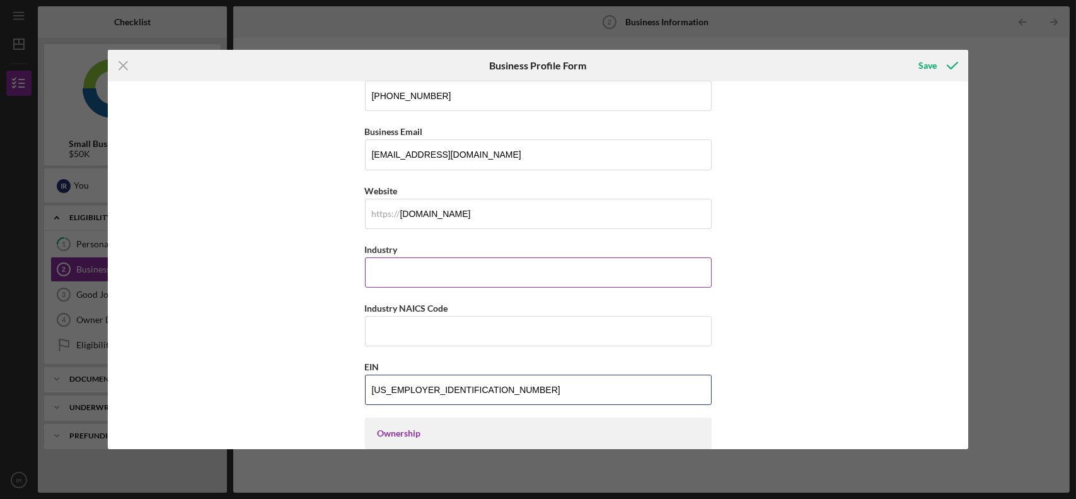
type input "37-2088326"
click at [407, 268] on input "Industry" at bounding box center [538, 272] width 347 height 30
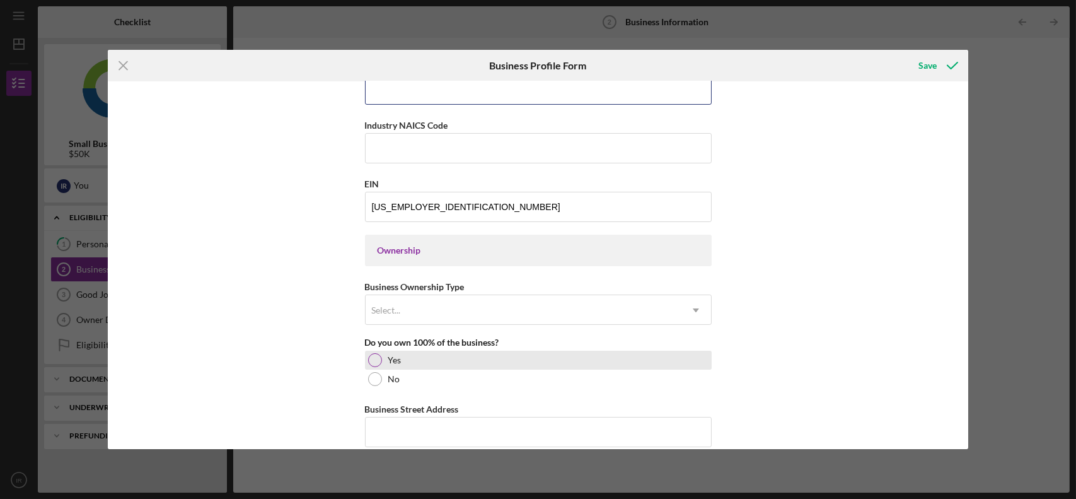
scroll to position [504, 0]
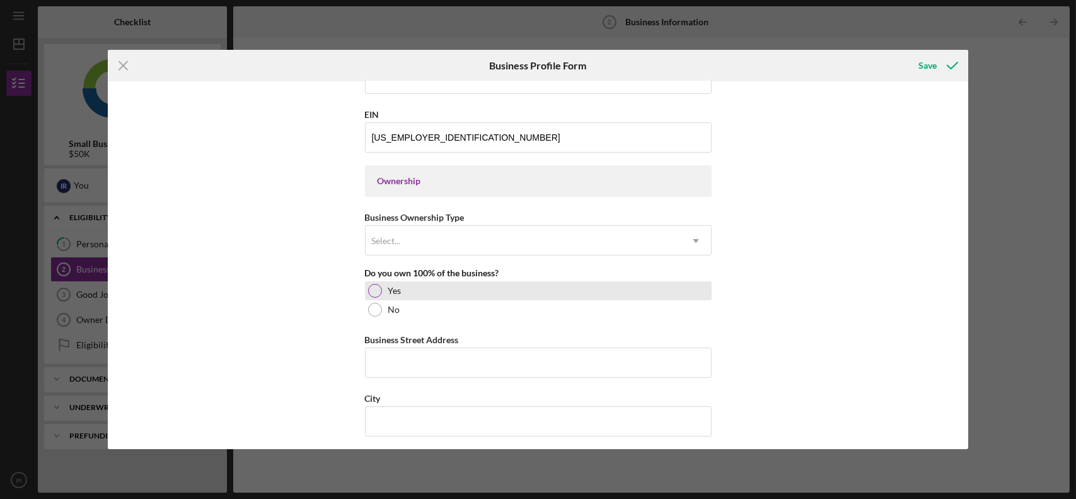
click at [380, 291] on div "Yes" at bounding box center [538, 290] width 347 height 19
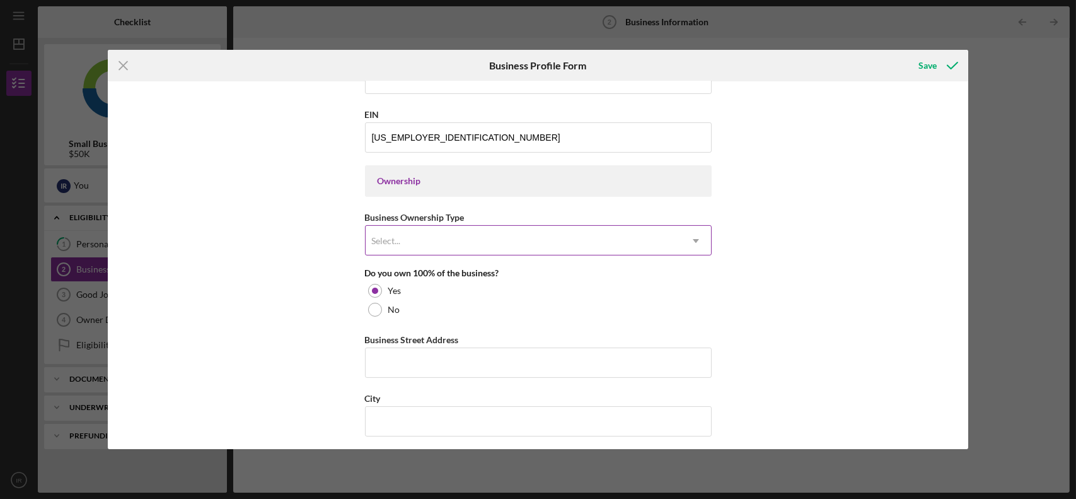
click at [418, 241] on div "Select..." at bounding box center [523, 240] width 315 height 29
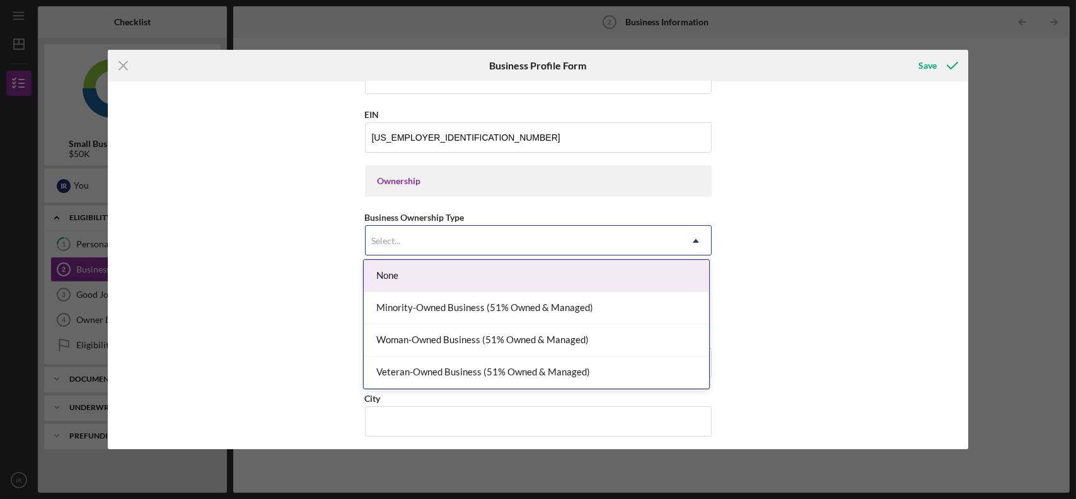
click at [443, 276] on div "None" at bounding box center [536, 276] width 345 height 32
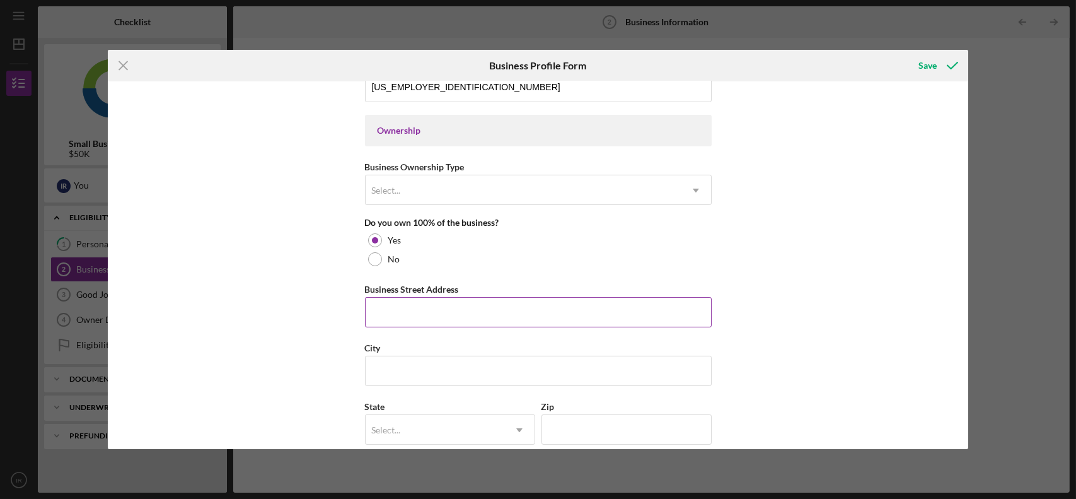
scroll to position [567, 0]
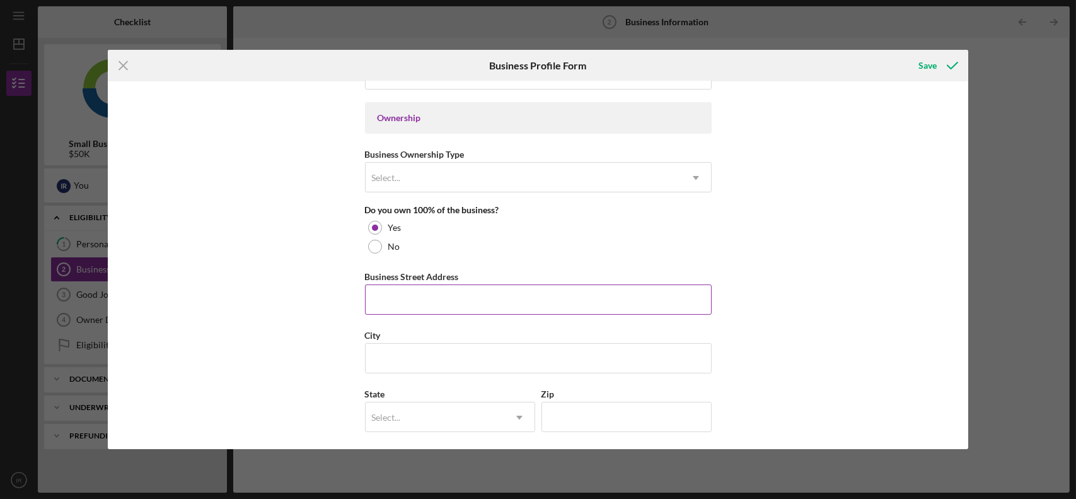
click at [434, 305] on input "Business Street Address" at bounding box center [538, 299] width 347 height 30
type input "338 Pioneer Drive"
type input "Glendale"
type input "CA"
type input "91203"
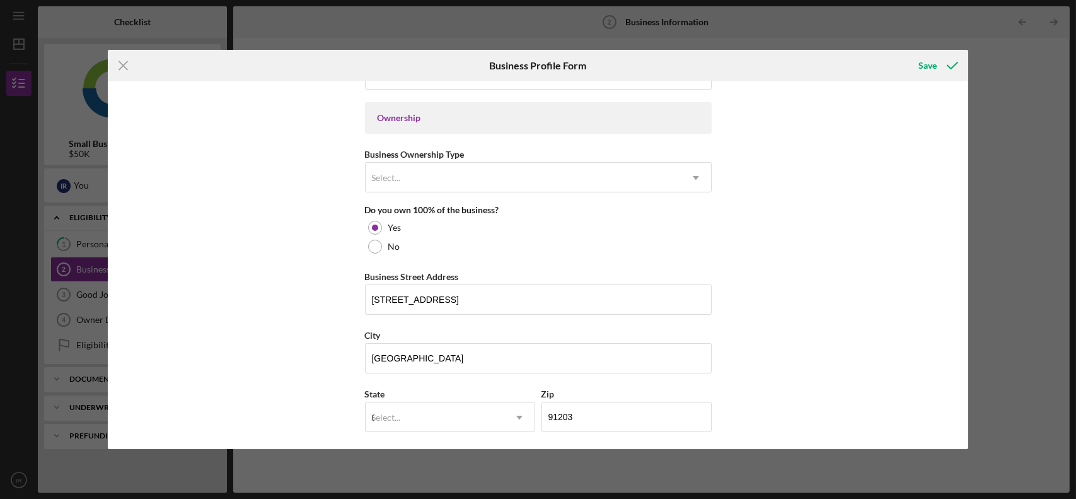
type input "CA"
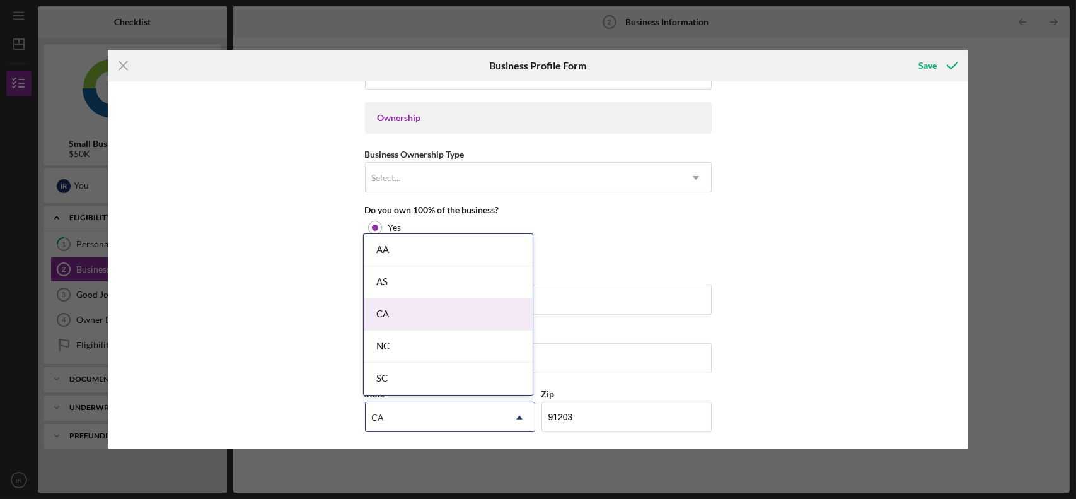
click at [436, 306] on div "CA" at bounding box center [448, 314] width 169 height 32
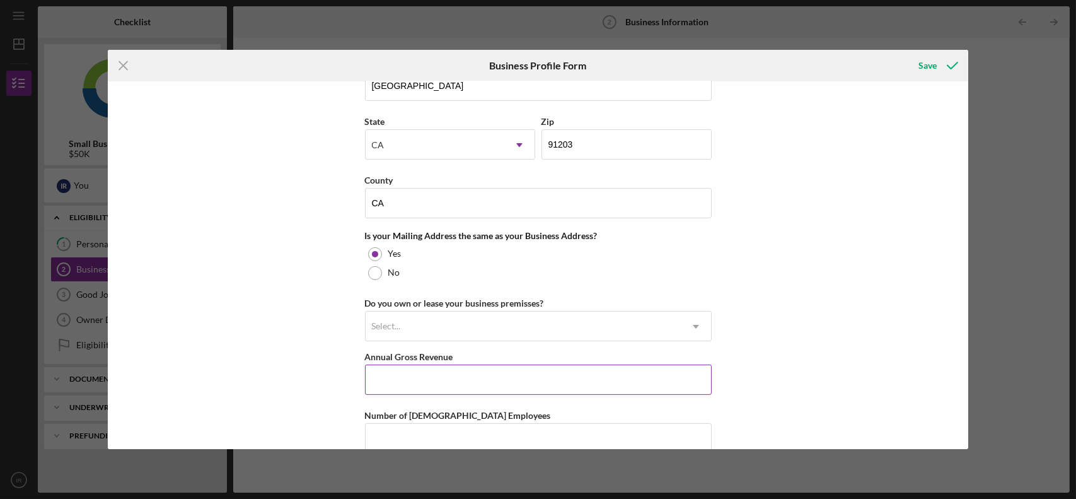
scroll to position [882, 0]
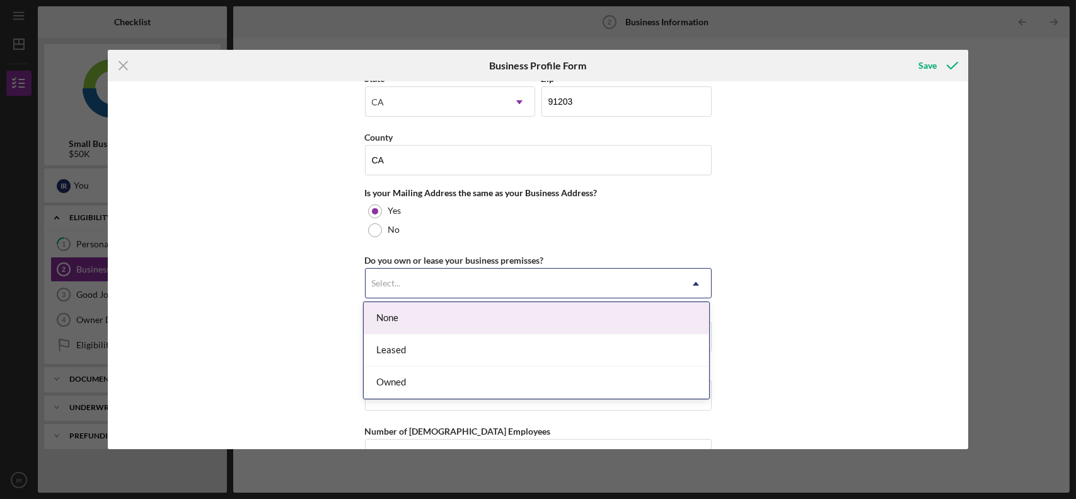
click at [480, 280] on div "Select..." at bounding box center [523, 283] width 315 height 29
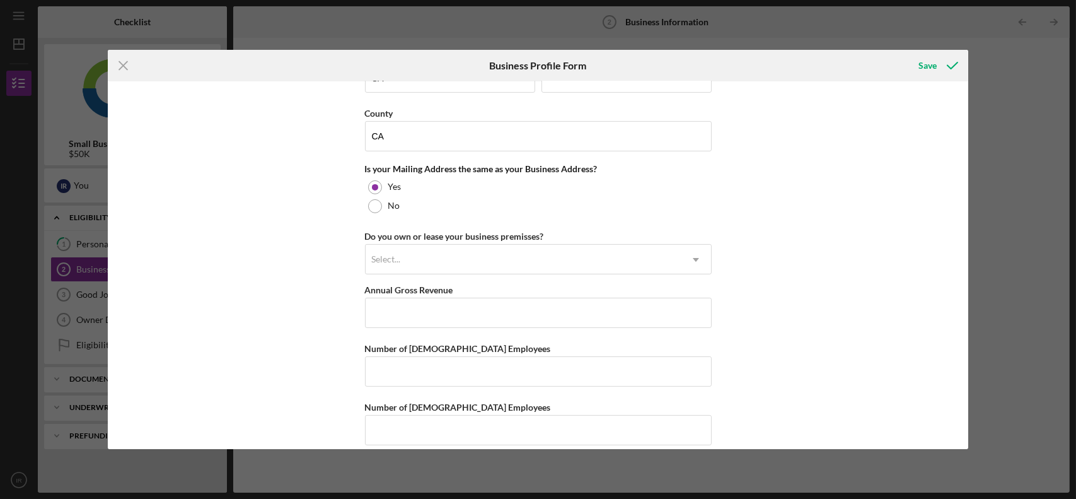
scroll to position [919, 0]
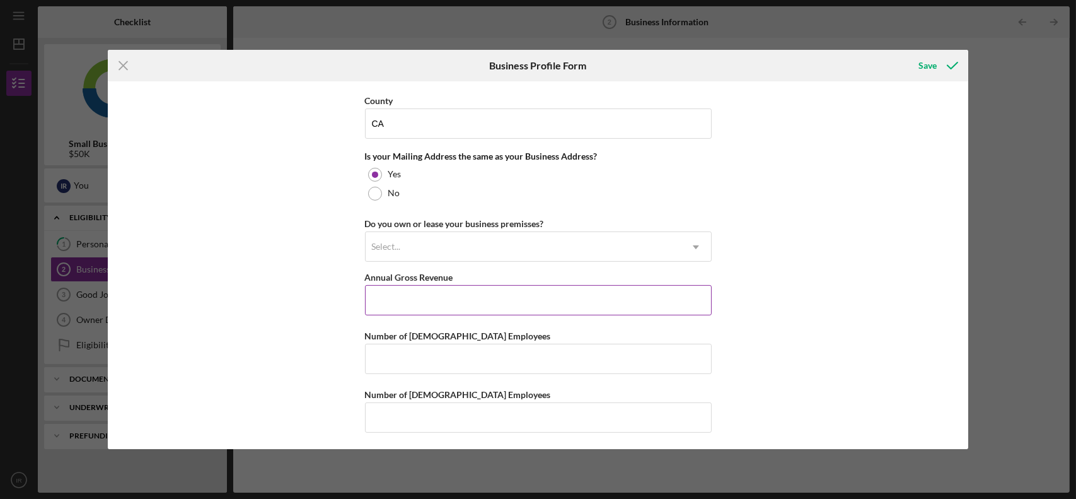
click at [422, 292] on input "Annual Gross Revenue" at bounding box center [538, 300] width 347 height 30
type input "$100,000"
click at [432, 347] on input "Number of Full-Time Employees" at bounding box center [538, 358] width 347 height 30
type input "0"
click at [434, 417] on input "Number of Part-Time Employees" at bounding box center [538, 417] width 347 height 30
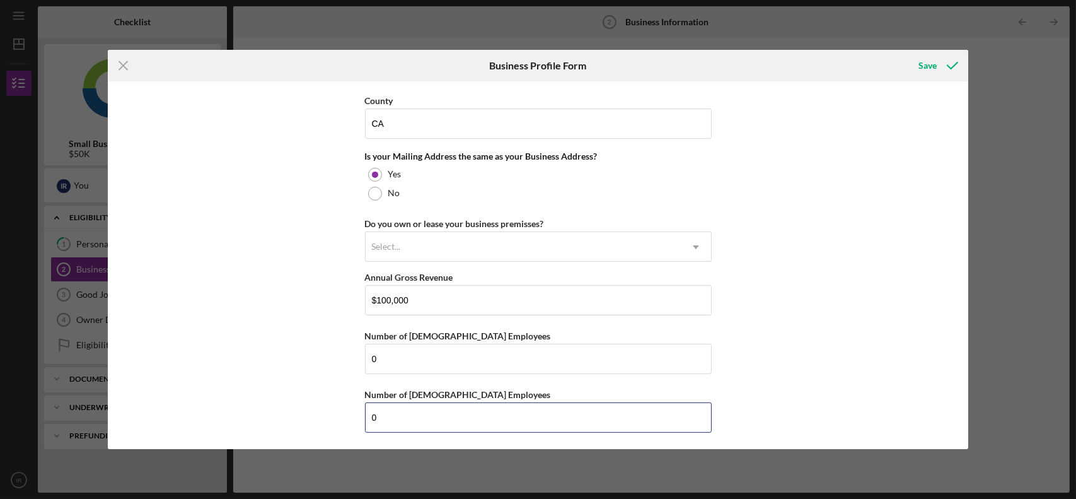
type input "0"
drag, startPoint x: 863, startPoint y: 282, endPoint x: 883, endPoint y: 219, distance: 66.0
click at [864, 282] on div "Business Name Chroma Prisma LLC DBA Ivan Rakov Films Business Start Date 03/23/…" at bounding box center [538, 264] width 861 height 367
click at [943, 67] on icon "submit" at bounding box center [953, 66] width 32 height 32
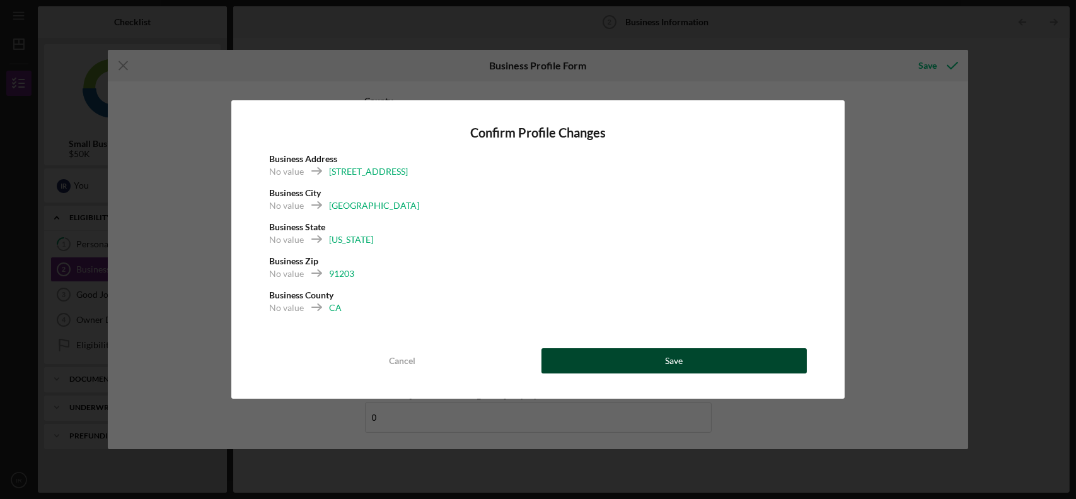
click at [676, 362] on div "Save" at bounding box center [674, 360] width 18 height 25
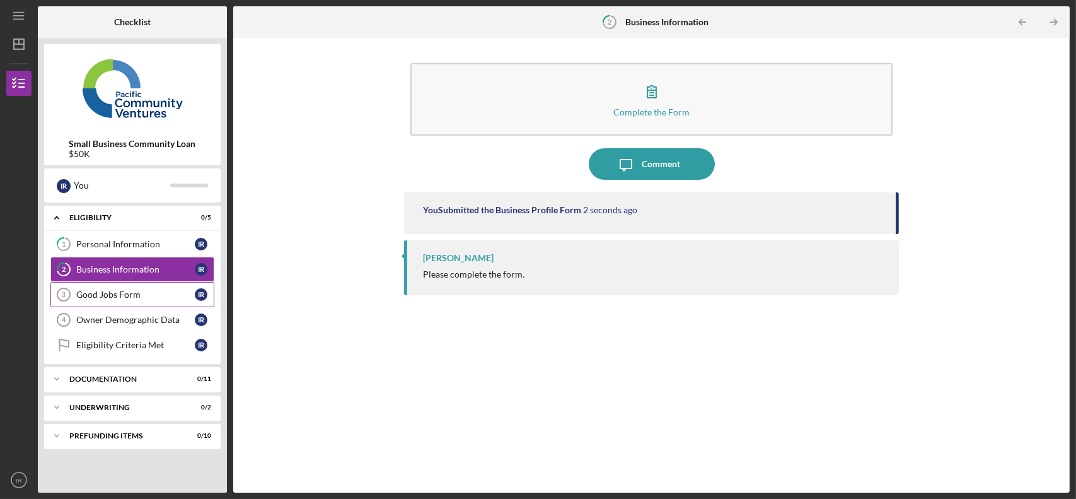
click at [133, 295] on div "Good Jobs Form" at bounding box center [135, 294] width 118 height 10
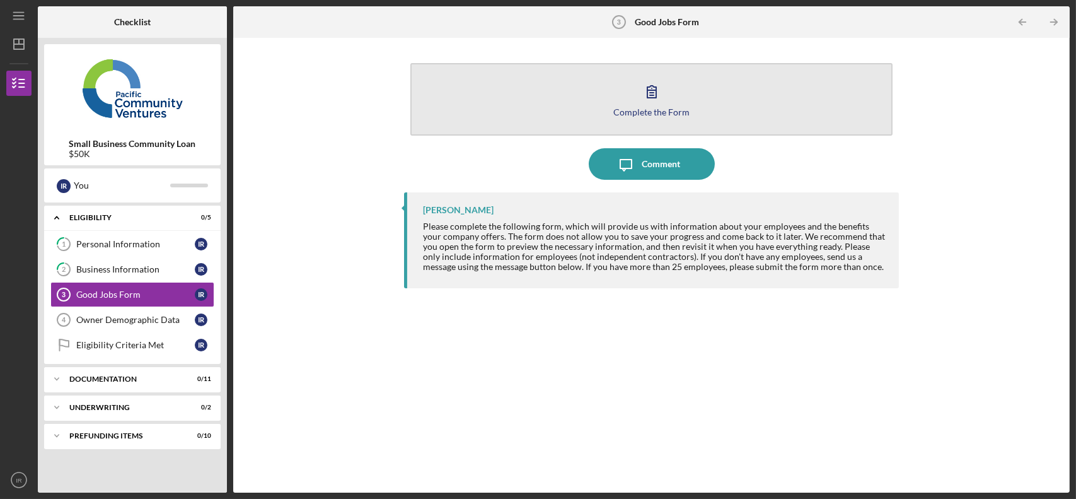
click at [662, 107] on div "Complete the Form" at bounding box center [651, 111] width 76 height 9
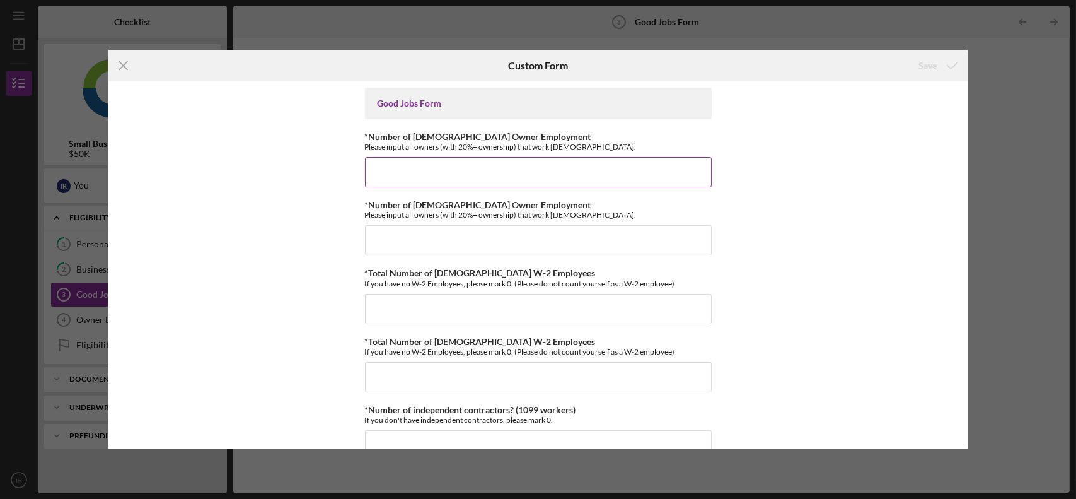
click at [487, 174] on input "*Number of Full-Time Owner Employment" at bounding box center [538, 172] width 347 height 30
type input "1"
click at [492, 241] on input "*Number of Part-Time Owner Employment" at bounding box center [538, 240] width 347 height 30
type input "0"
click at [480, 307] on input "*Total Number of Full-Time W-2 Employees" at bounding box center [538, 309] width 347 height 30
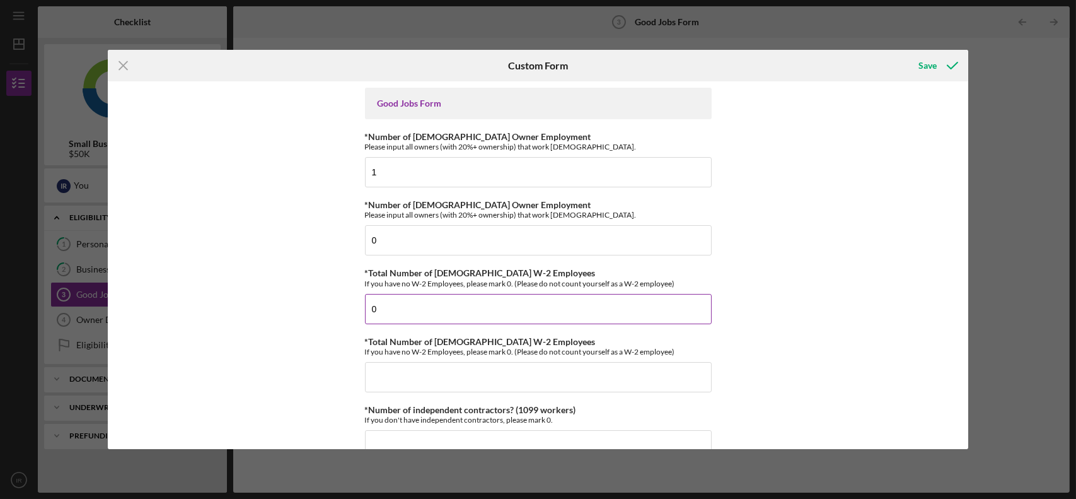
scroll to position [63, 0]
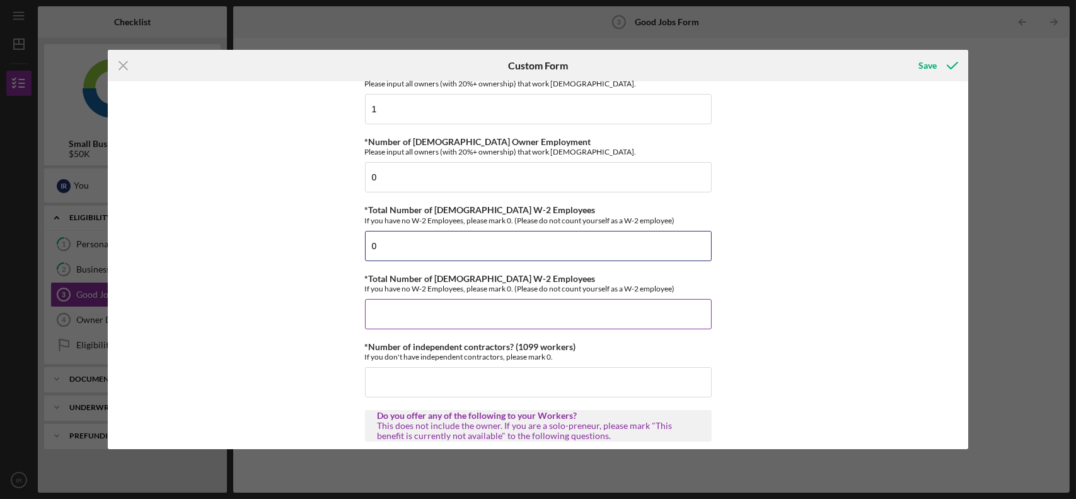
type input "0"
click at [480, 306] on input "*Total Number of Part-Time W-2 Employees" at bounding box center [538, 314] width 347 height 30
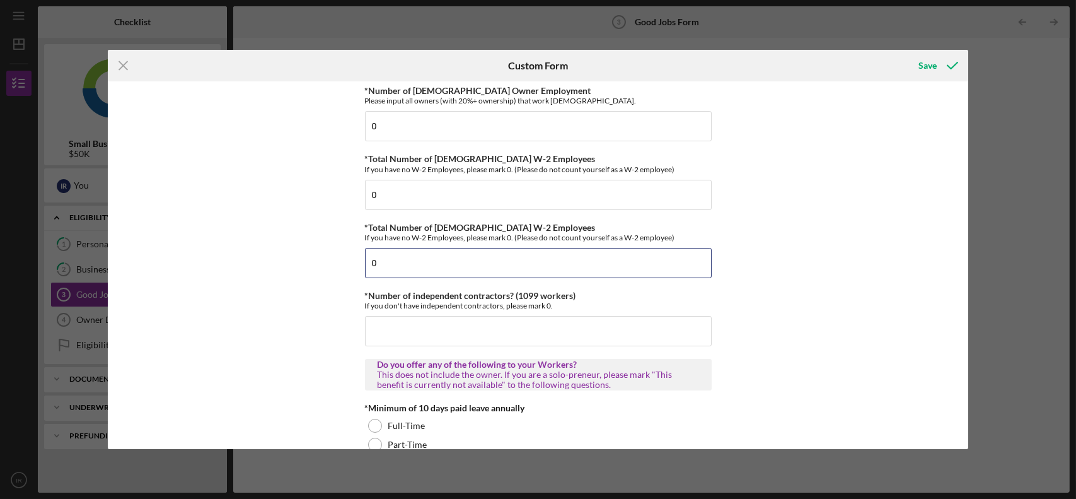
scroll to position [126, 0]
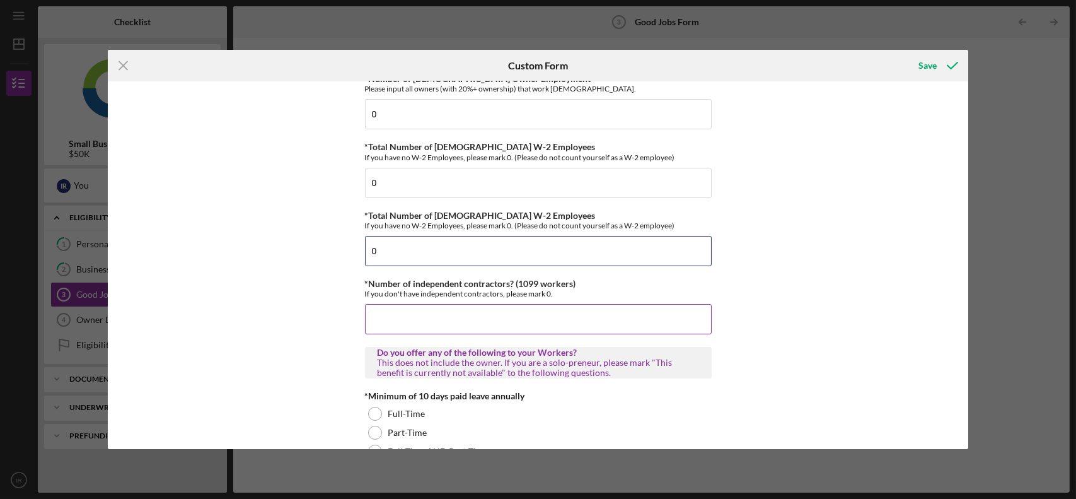
type input "0"
click at [496, 328] on input "*Number of independent contractors? (1099 workers)" at bounding box center [538, 319] width 347 height 30
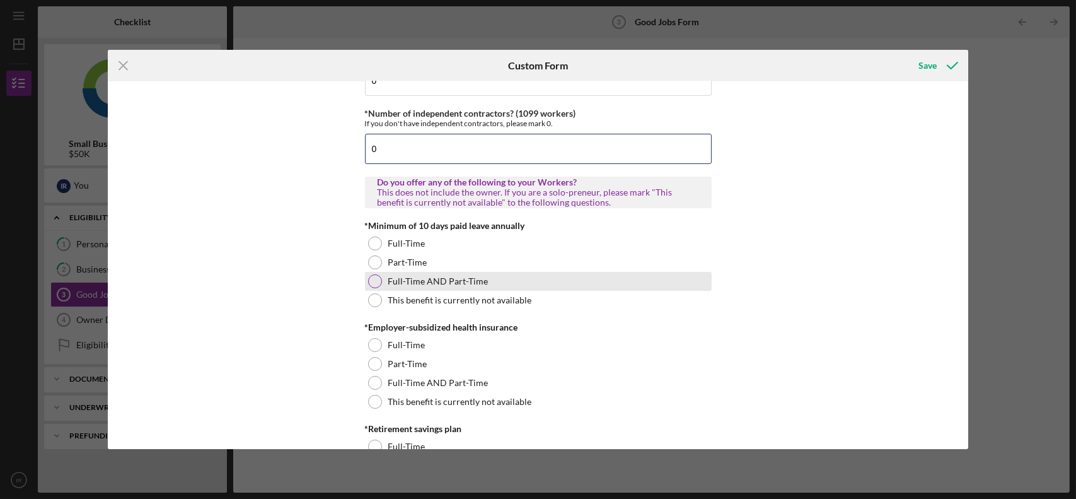
scroll to position [315, 0]
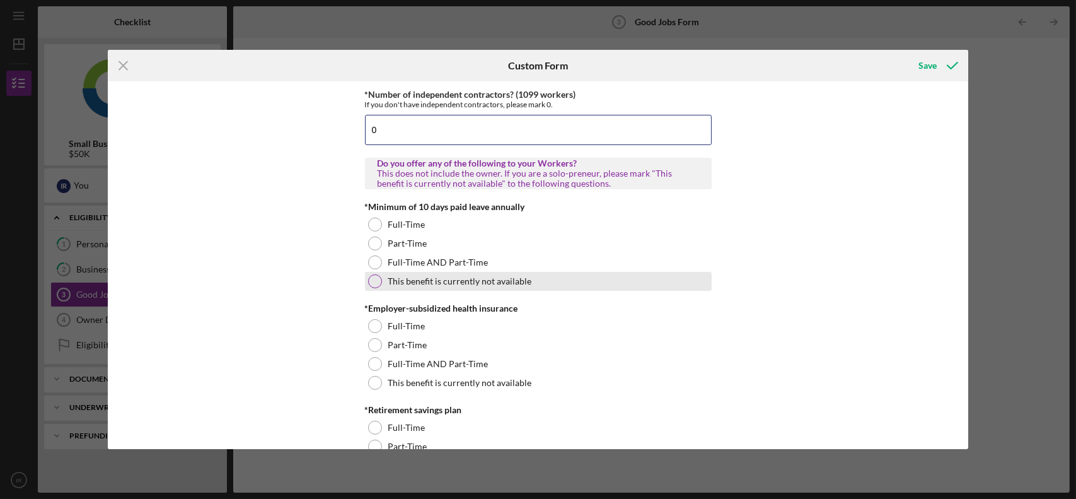
type input "0"
click at [371, 281] on div at bounding box center [375, 281] width 14 height 14
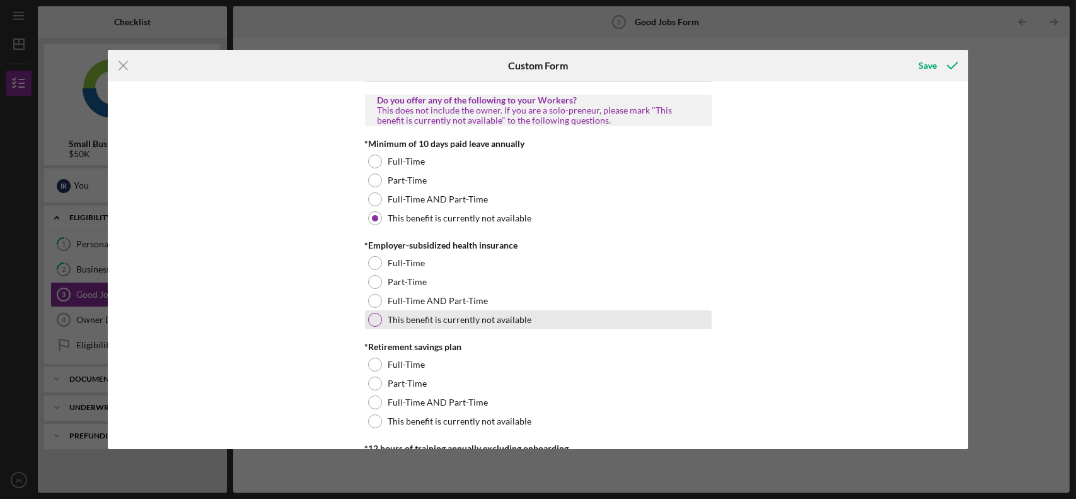
click at [376, 320] on div at bounding box center [375, 320] width 14 height 14
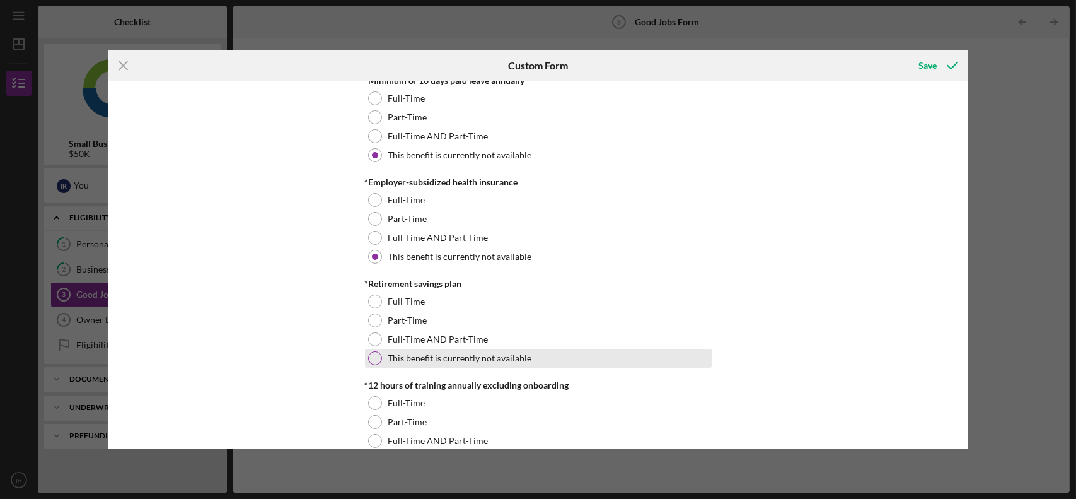
click at [380, 353] on div "This benefit is currently not available" at bounding box center [538, 358] width 347 height 19
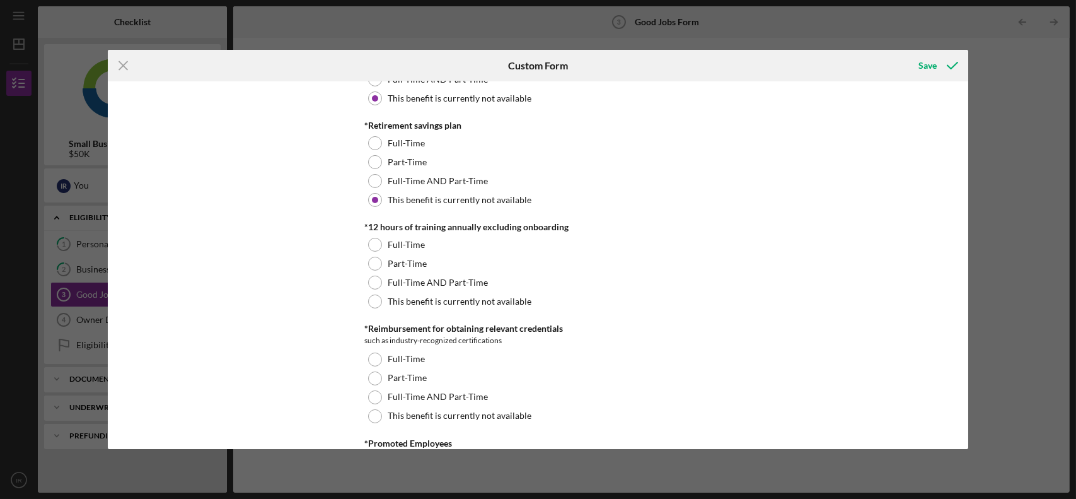
scroll to position [630, 0]
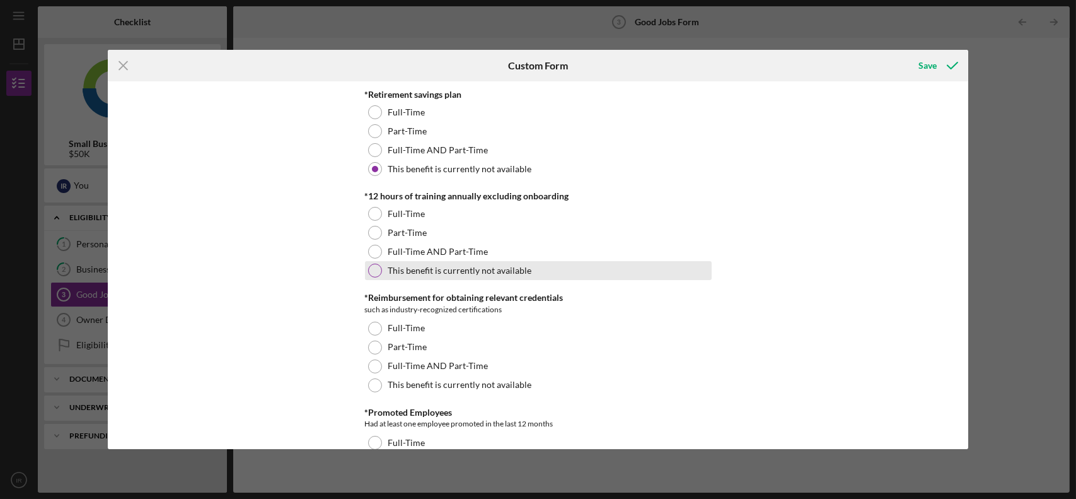
click at [407, 268] on label "This benefit is currently not available" at bounding box center [460, 270] width 144 height 10
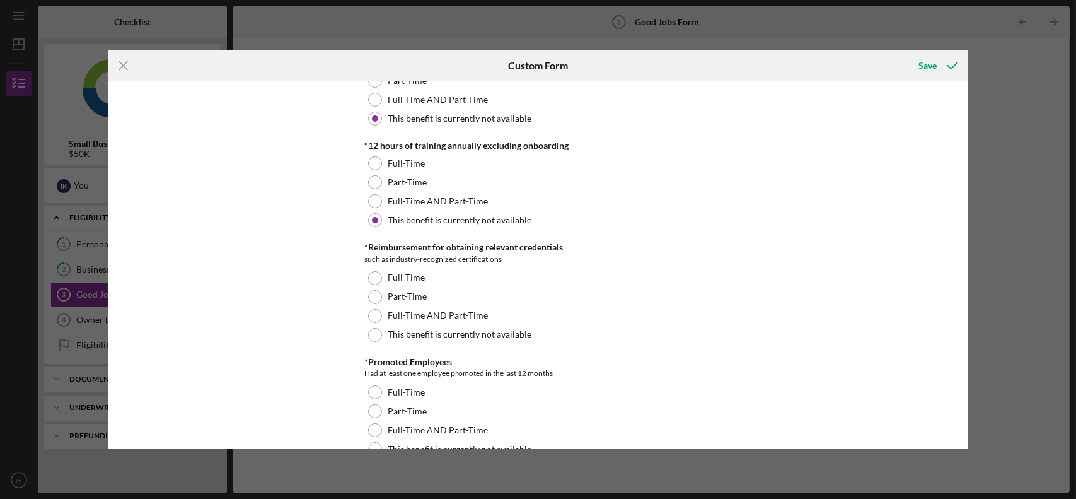
scroll to position [756, 0]
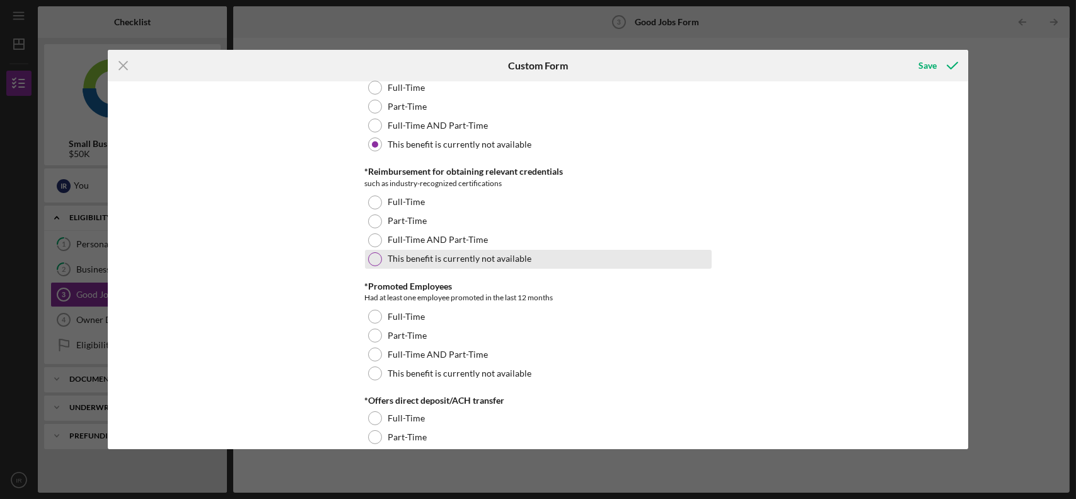
click at [413, 260] on label "This benefit is currently not available" at bounding box center [460, 258] width 144 height 10
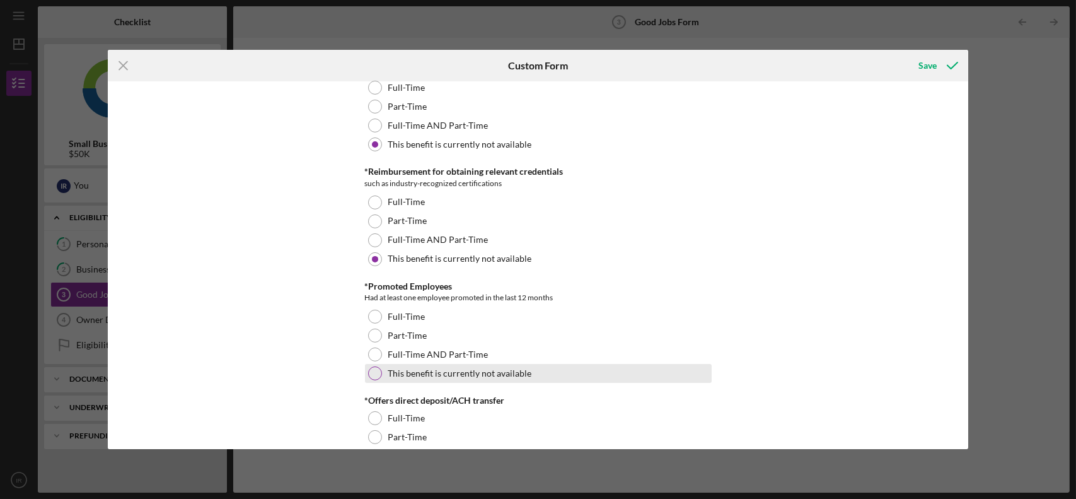
click at [407, 371] on label "This benefit is currently not available" at bounding box center [460, 373] width 144 height 10
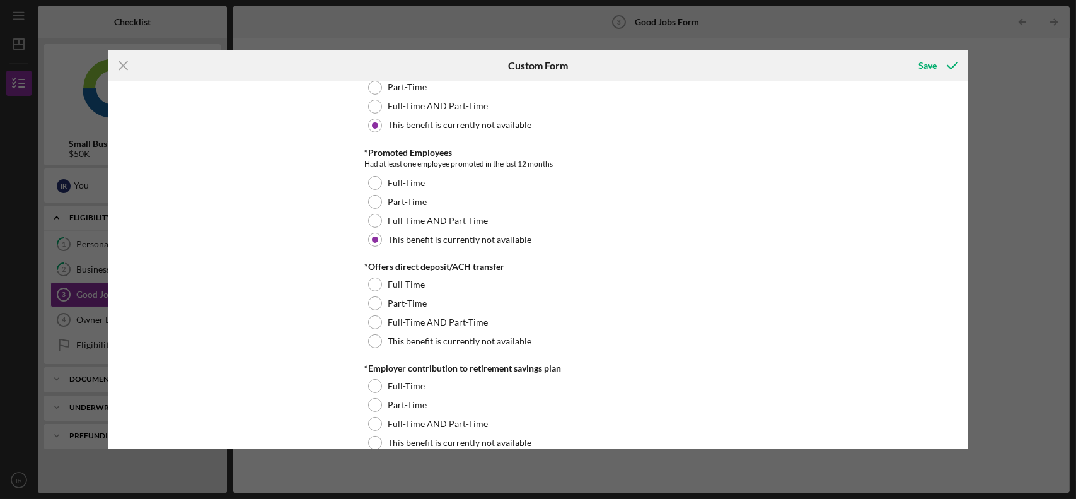
scroll to position [945, 0]
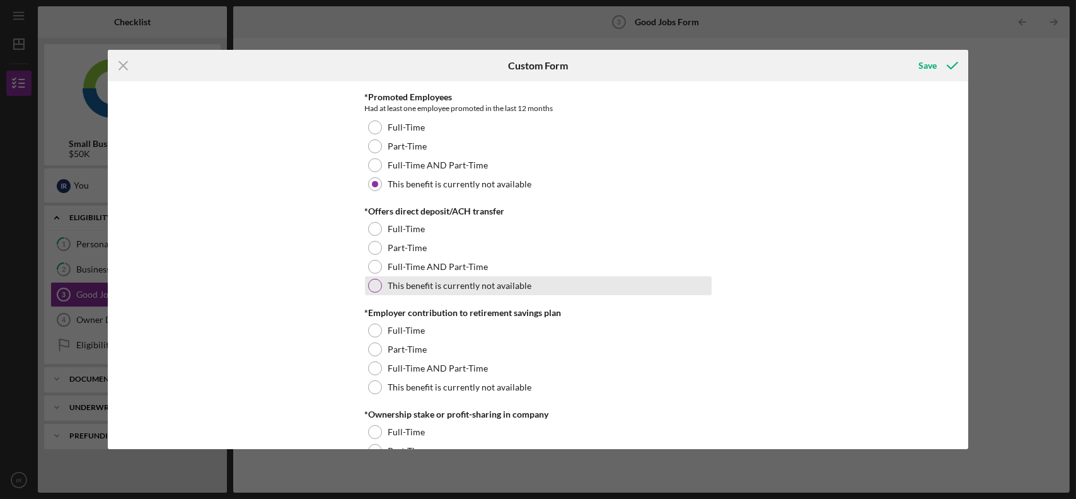
click at [398, 282] on label "This benefit is currently not available" at bounding box center [460, 285] width 144 height 10
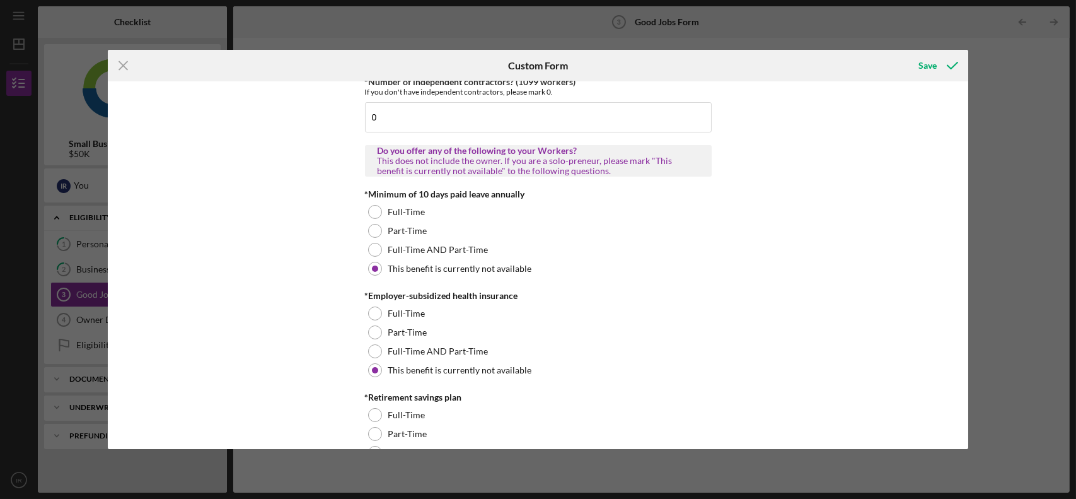
scroll to position [315, 0]
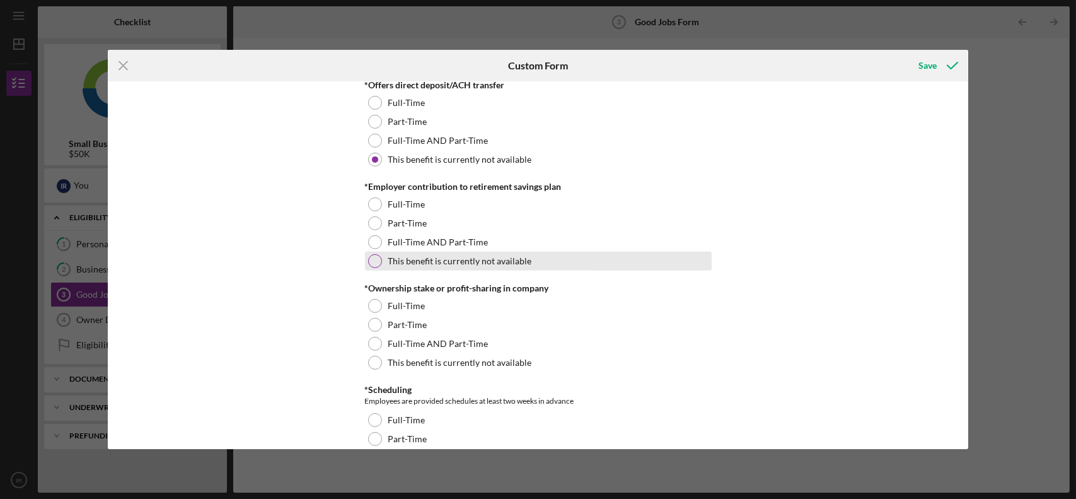
click at [397, 260] on label "This benefit is currently not available" at bounding box center [460, 261] width 144 height 10
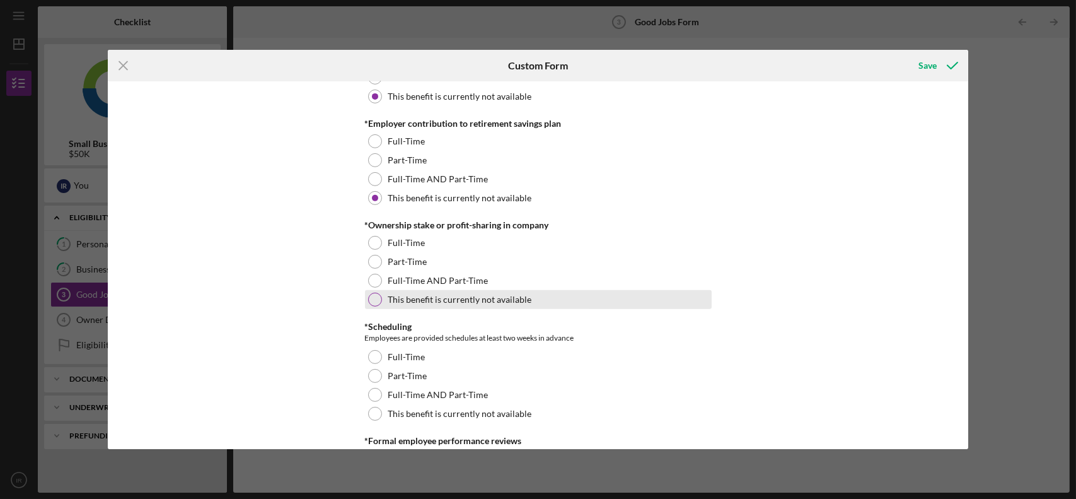
click at [403, 294] on label "This benefit is currently not available" at bounding box center [460, 299] width 144 height 10
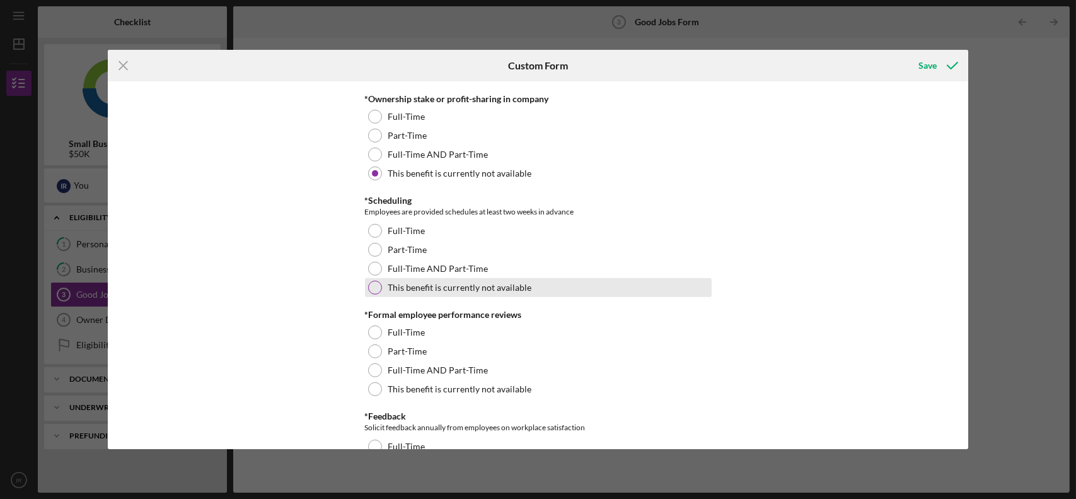
click at [406, 288] on label "This benefit is currently not available" at bounding box center [460, 287] width 144 height 10
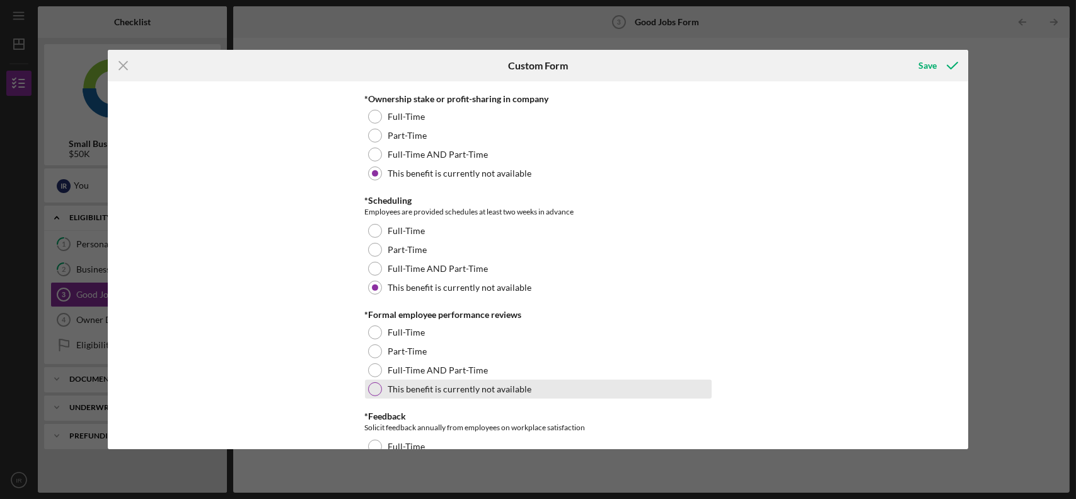
click at [421, 389] on label "This benefit is currently not available" at bounding box center [460, 389] width 144 height 10
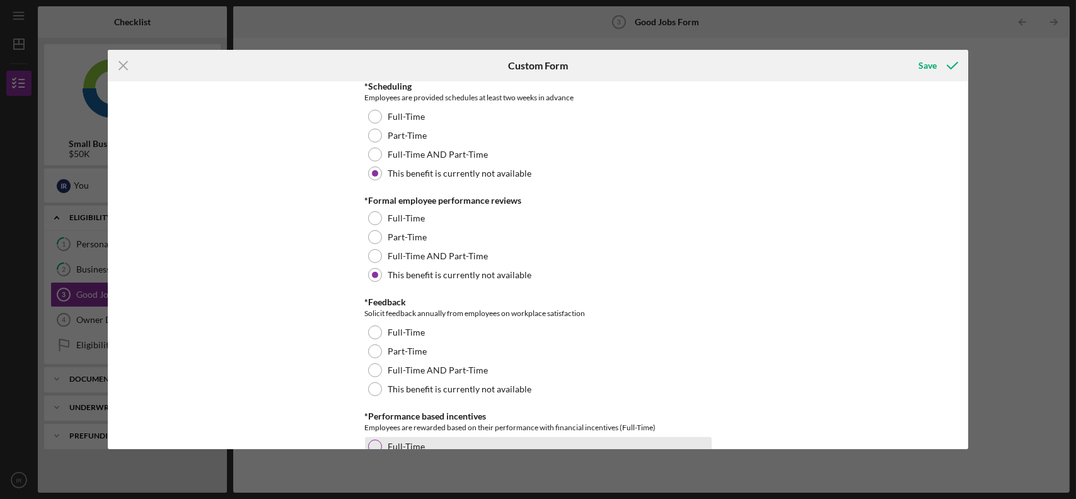
scroll to position [1513, 0]
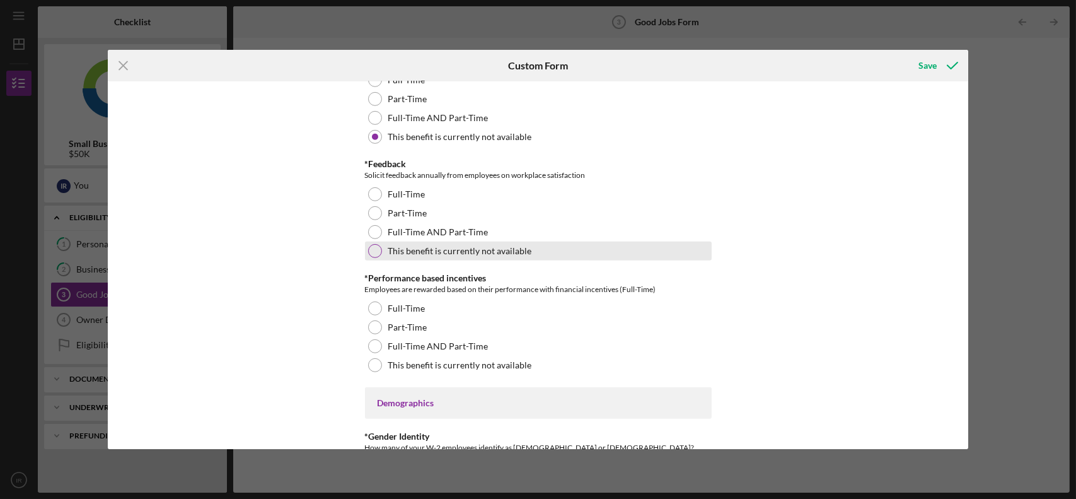
click at [401, 252] on label "This benefit is currently not available" at bounding box center [460, 251] width 144 height 10
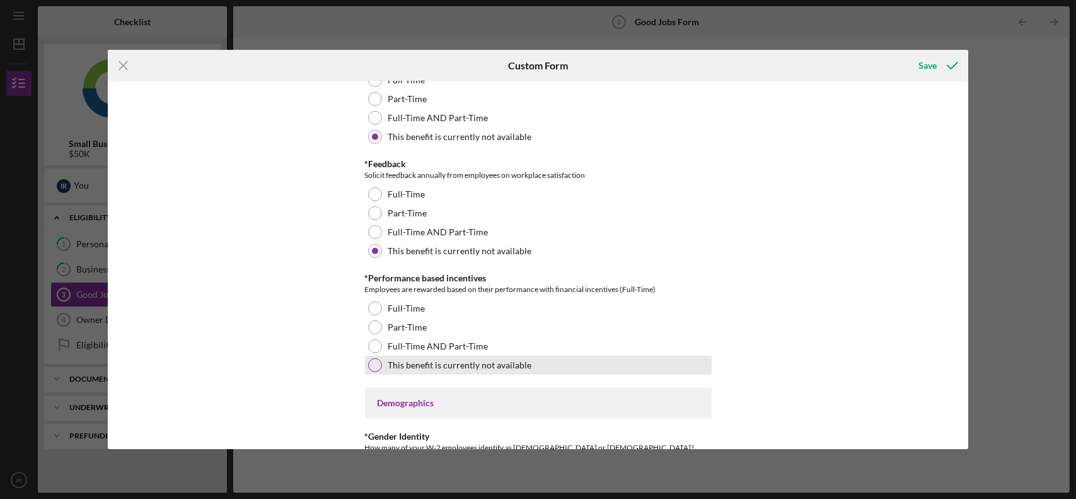
click at [404, 362] on label "This benefit is currently not available" at bounding box center [460, 365] width 144 height 10
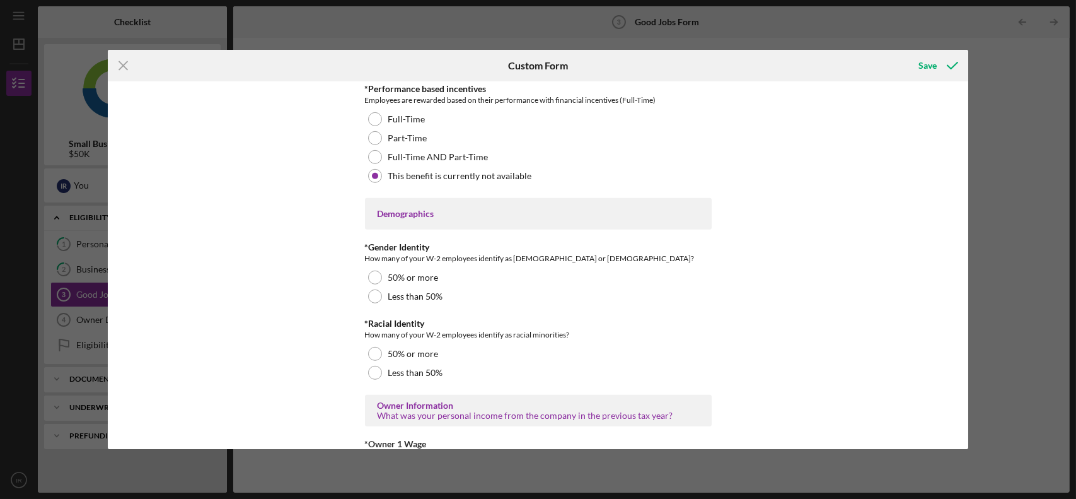
click at [344, 275] on div "Good Jobs Form *Number of Full-Time Owner Employment Please input all owners (w…" at bounding box center [538, 264] width 861 height 367
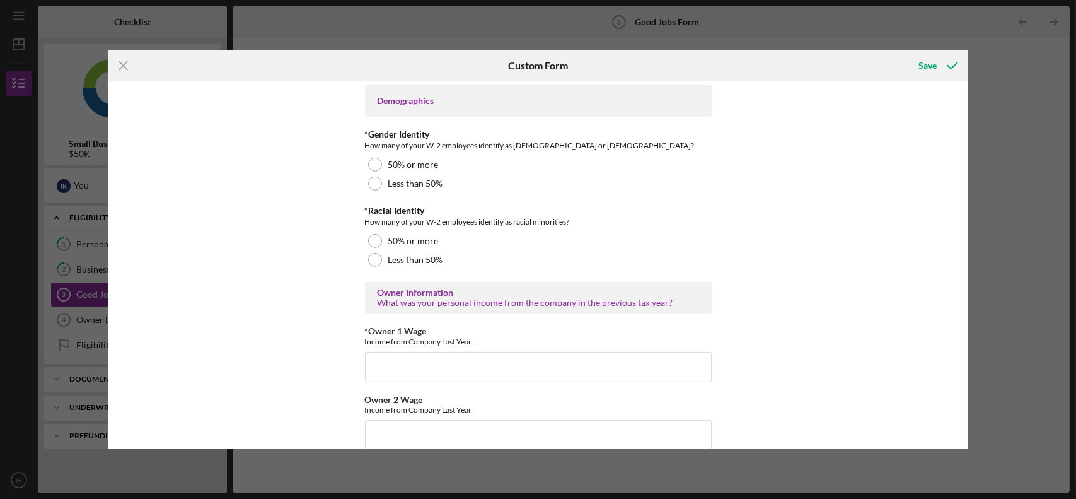
scroll to position [1828, 0]
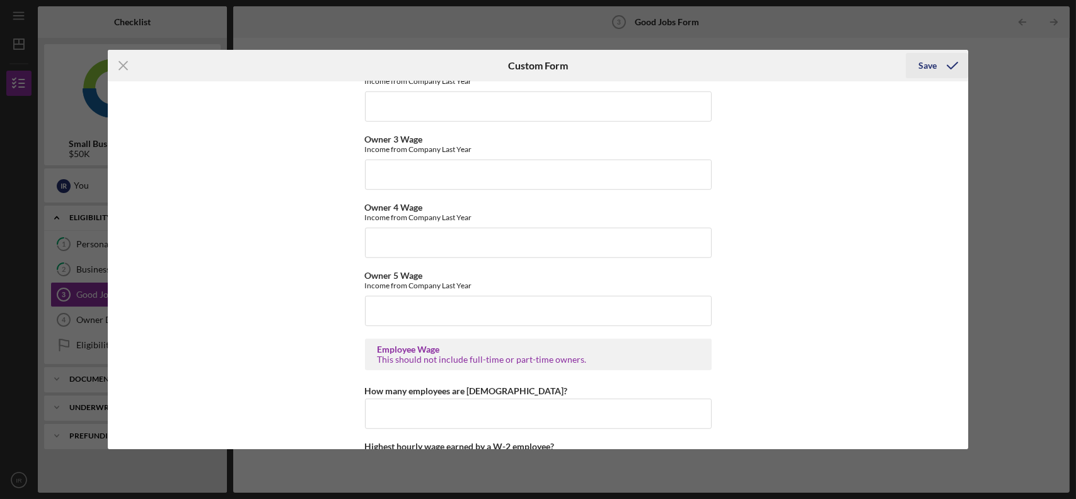
click at [928, 66] on div "Save" at bounding box center [927, 65] width 18 height 25
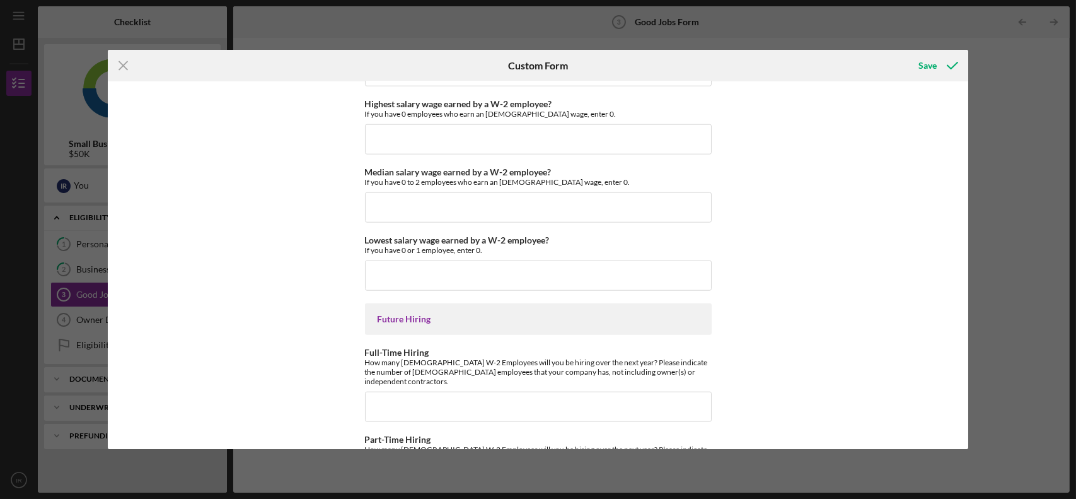
scroll to position [2828, 0]
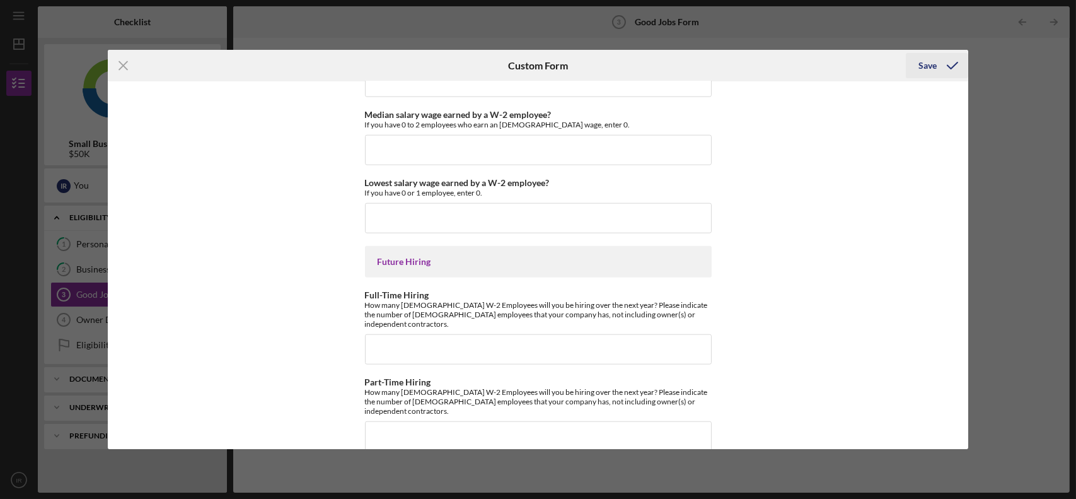
drag, startPoint x: 950, startPoint y: 62, endPoint x: 966, endPoint y: 68, distance: 17.0
click at [949, 62] on icon "submit" at bounding box center [953, 66] width 32 height 32
click at [1033, 84] on div "Icon/Menu Close Custom Form Save Good Jobs Form *Number of Full-Time Owner Empl…" at bounding box center [538, 249] width 1076 height 499
click at [122, 69] on icon "Icon/Menu Close" at bounding box center [124, 66] width 32 height 32
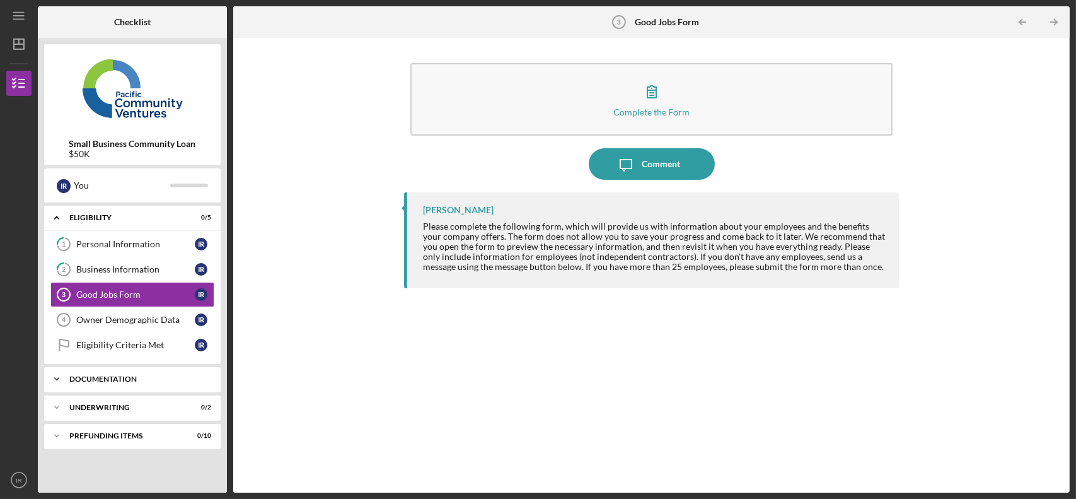
click at [123, 376] on div "Documentation" at bounding box center [137, 379] width 136 height 8
